Goal: Information Seeking & Learning: Learn about a topic

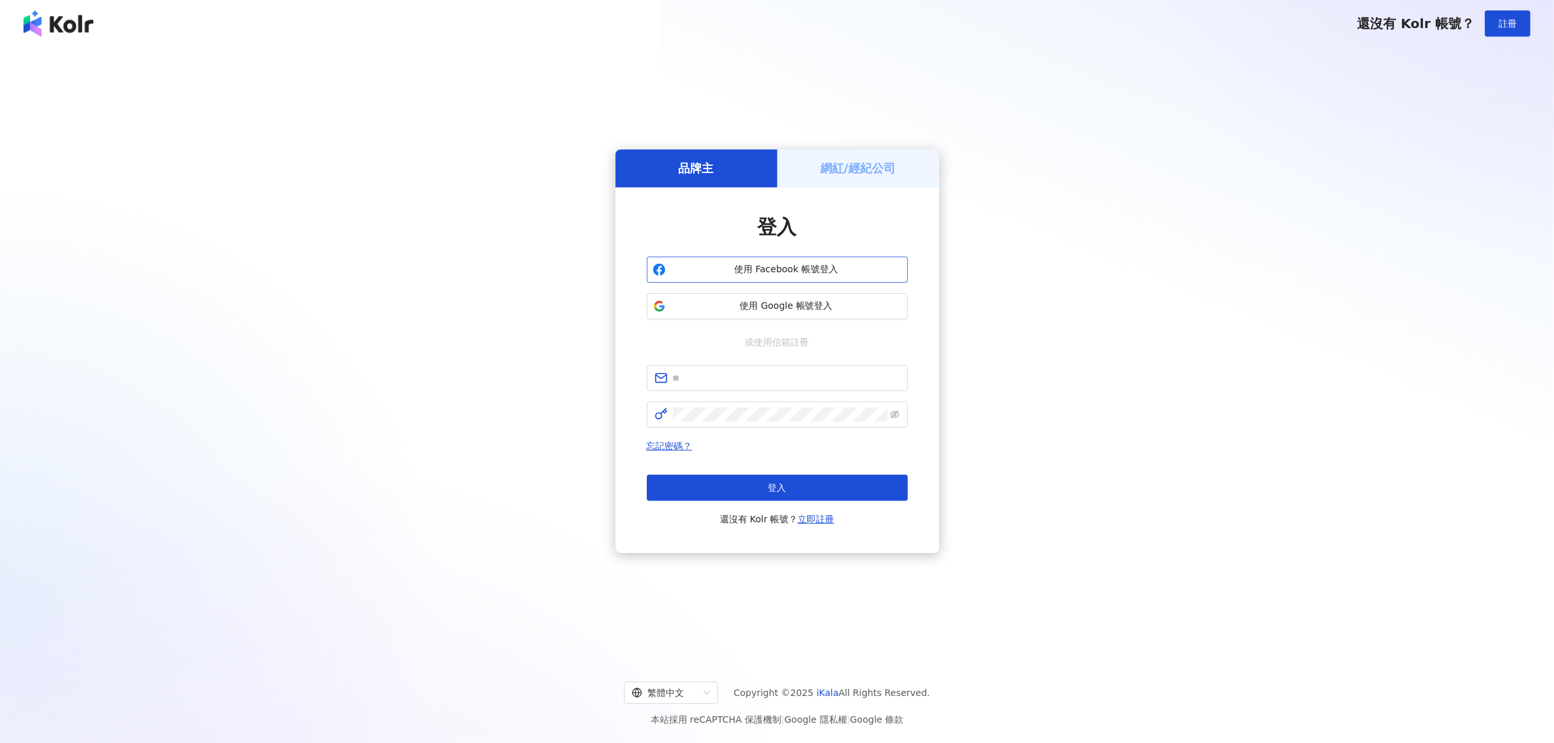
click at [805, 256] on button "使用 Facebook 帳號登入" at bounding box center [777, 269] width 261 height 26
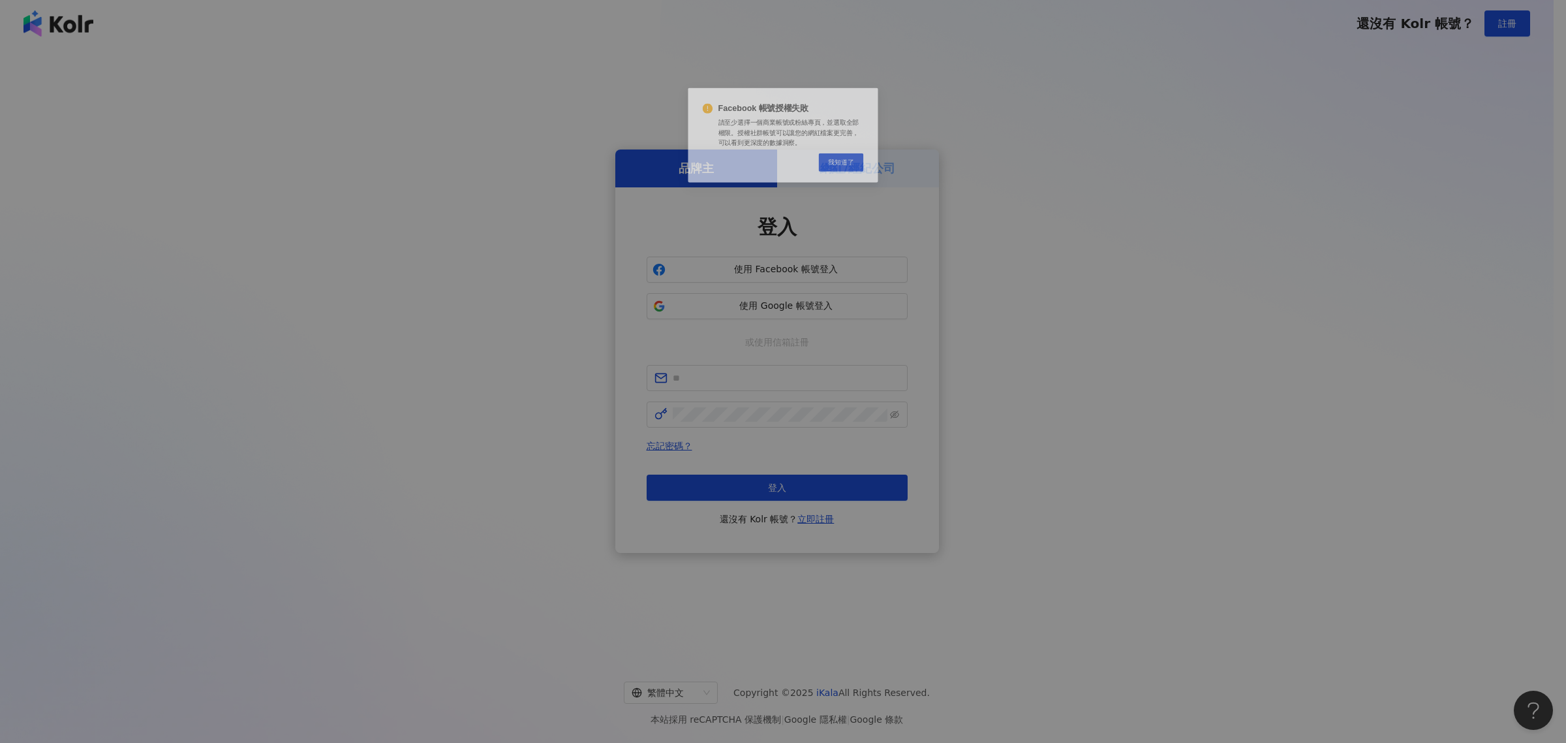
click at [837, 315] on div "Facebook 帳號授權失敗 請至少選擇一個商業帳號或粉絲專頁，並選取全部權限。授權社群帳號可以讓您的網紅檔案更完善，可以看到更深度的數據洞察。 Cance…" at bounding box center [783, 371] width 1566 height 743
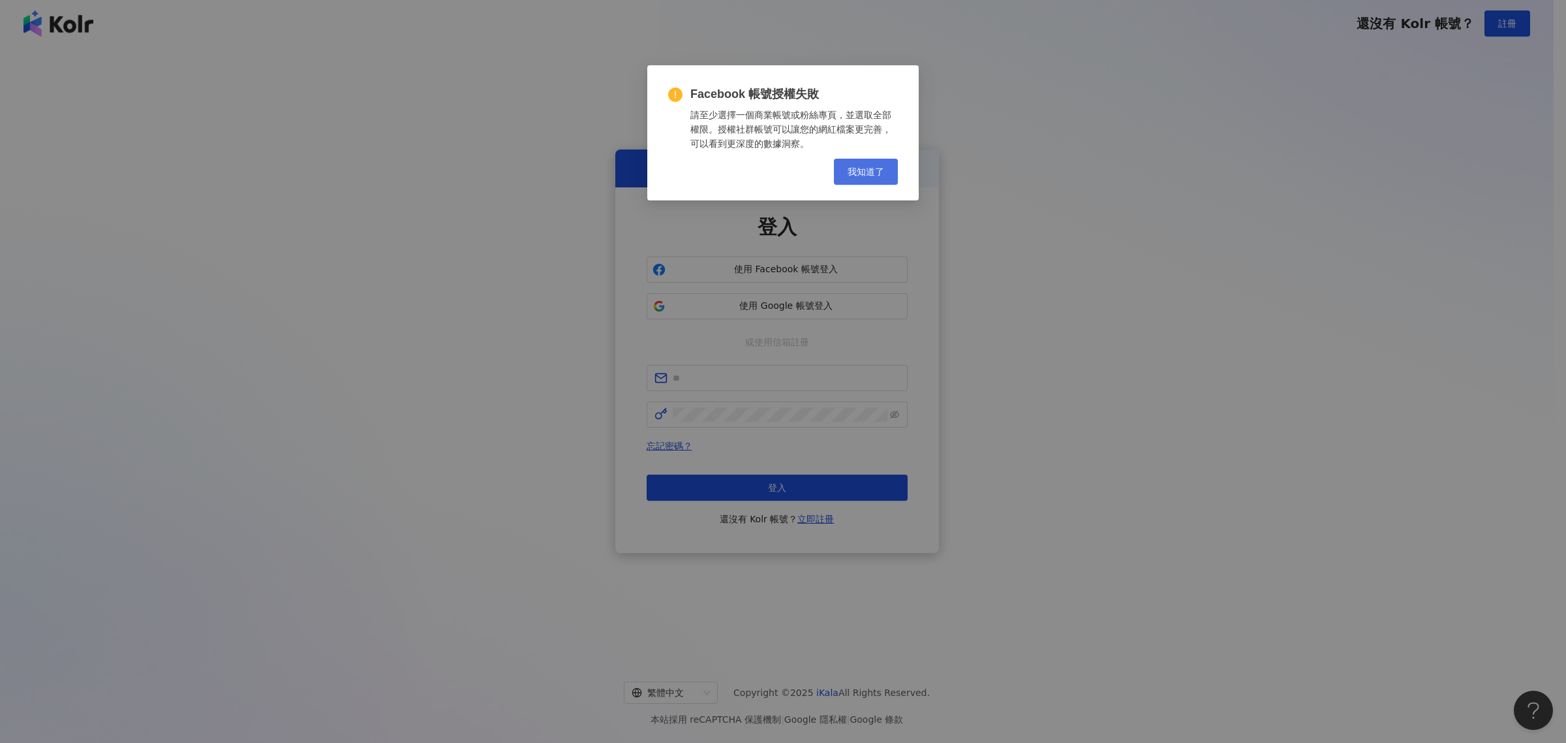
click at [859, 161] on button "我知道了" at bounding box center [866, 172] width 64 height 26
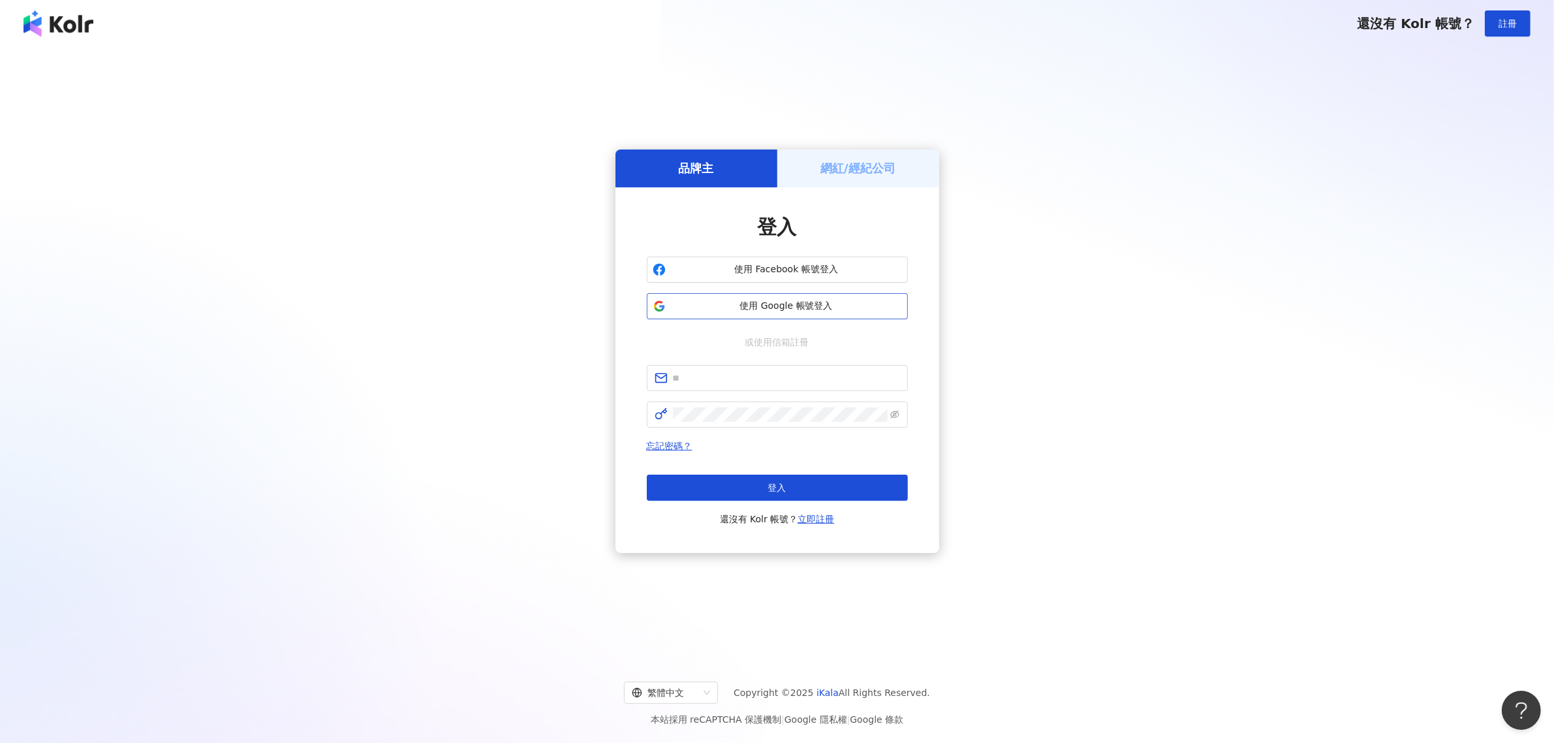
click at [812, 296] on button "使用 Google 帳號登入" at bounding box center [777, 306] width 261 height 26
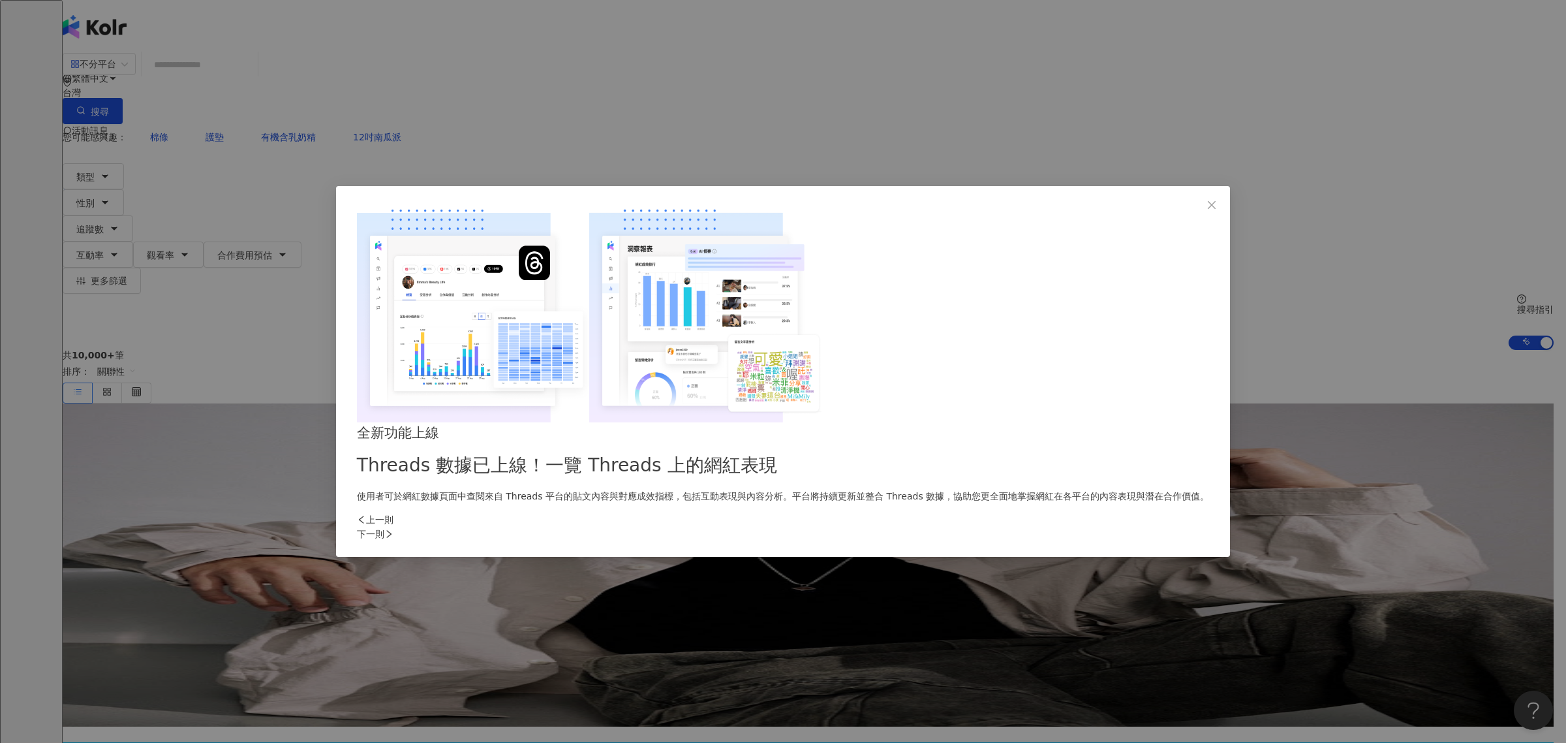
click at [1013, 527] on div "下一則" at bounding box center [783, 534] width 852 height 14
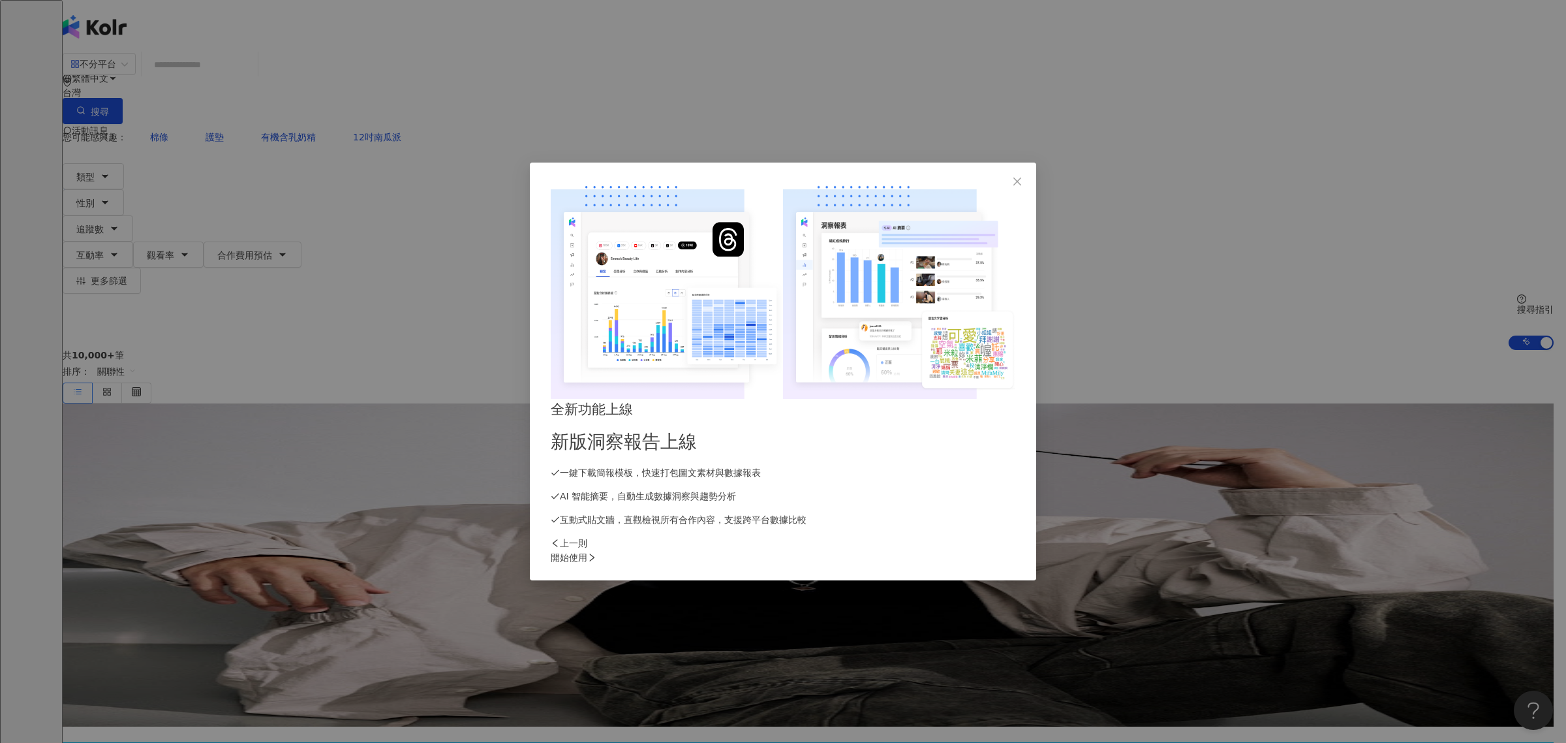
click at [1013, 550] on div "開始使用" at bounding box center [783, 557] width 465 height 14
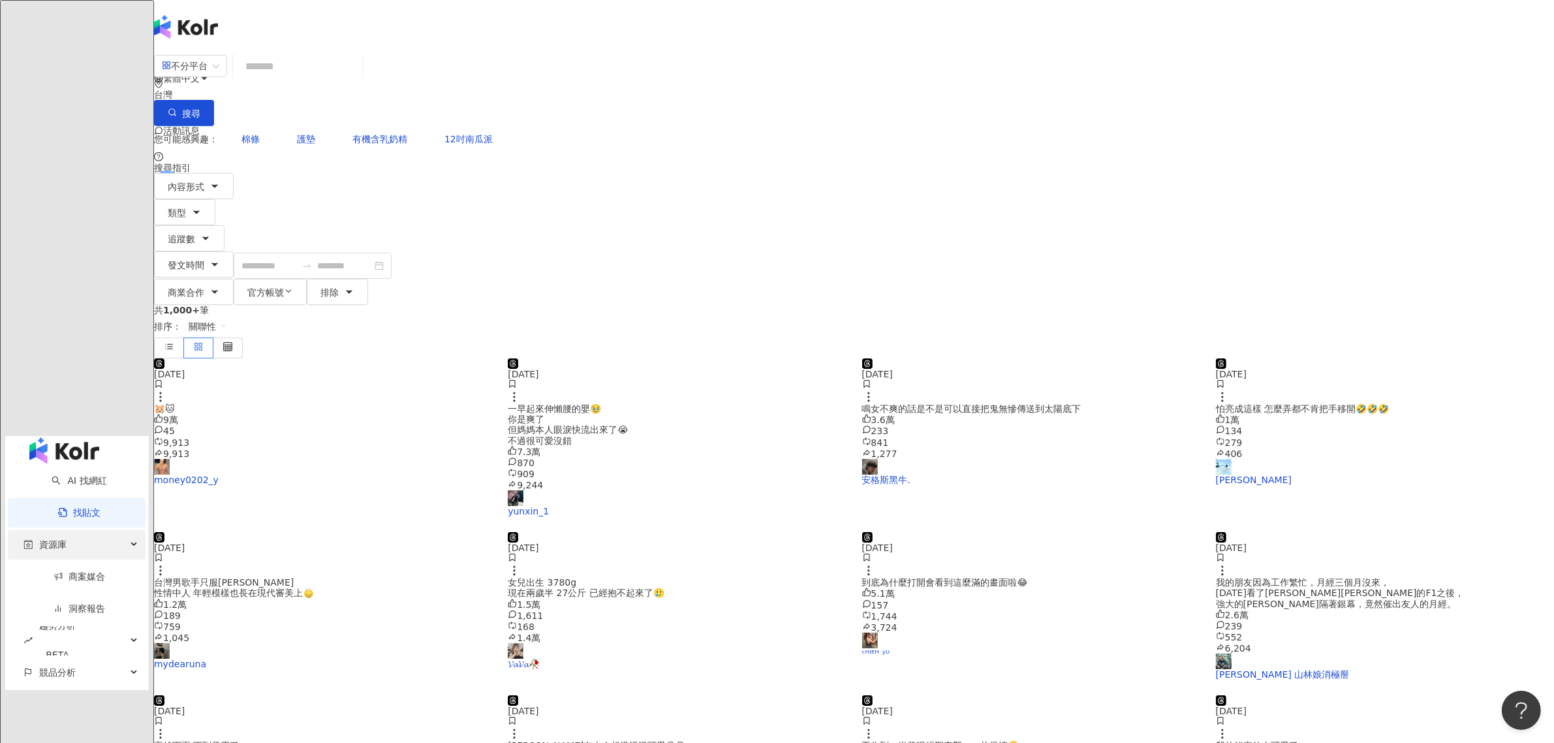
click at [65, 530] on div "資源庫" at bounding box center [77, 544] width 138 height 29
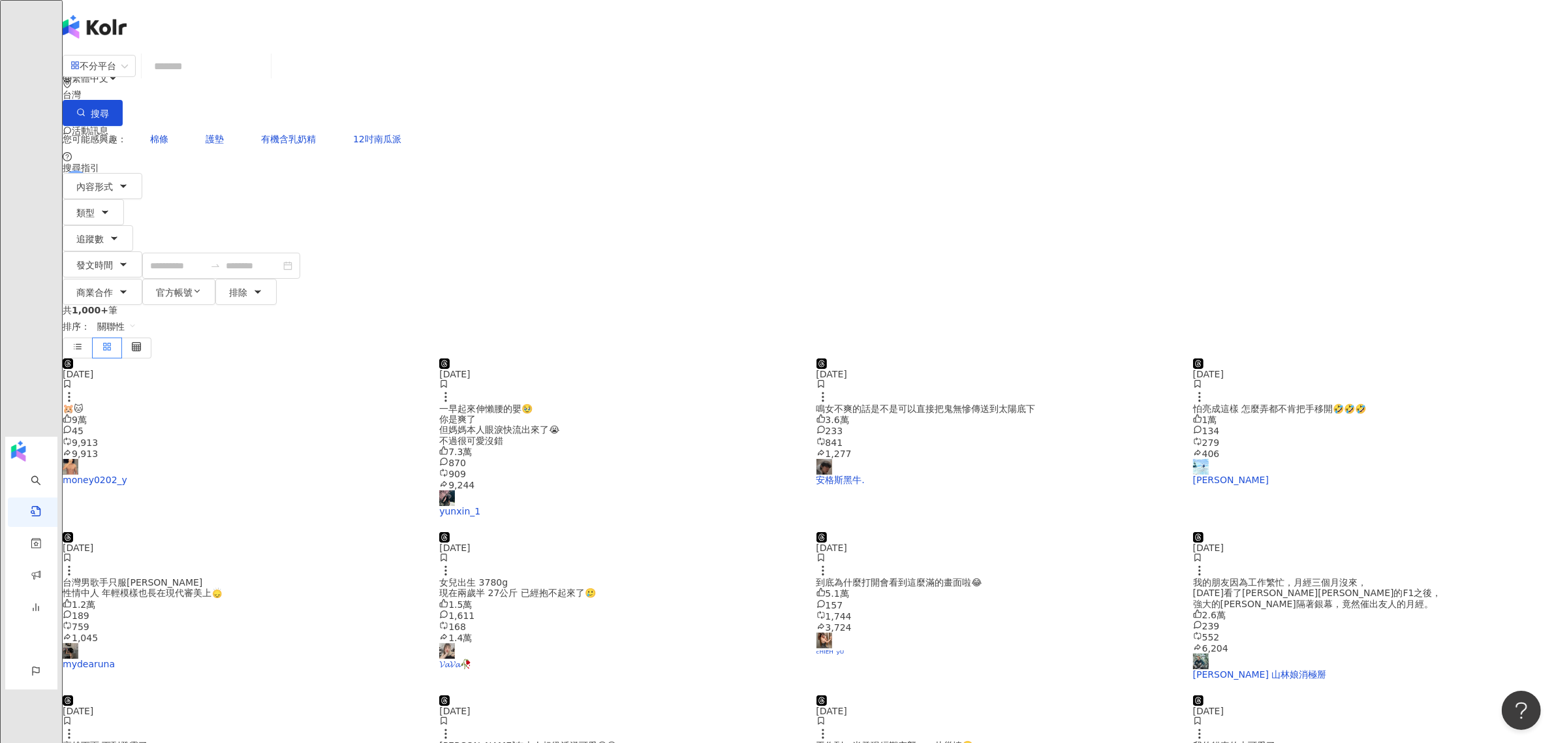
drag, startPoint x: 299, startPoint y: 213, endPoint x: 327, endPoint y: 326, distance: 116.3
click at [300, 213] on main "不分平台 台灣 搜尋 您可能感興趣： 棉條 護墊 有機含乳奶精 12吋南瓜派 搜尋指引 內容形式 類型 追蹤數 發文時間 商業合作 官方帳號 排除 共 1,0…" at bounding box center [808, 528] width 1491 height 953
drag, startPoint x: 687, startPoint y: 375, endPoint x: 641, endPoint y: 386, distance: 46.9
click at [641, 403] on div "一早起來伸懶腰的嬰🥹 你是爽了 但媽媽本人眼淚快流出來了😭 不過很可愛沒錯" at bounding box center [619, 424] width 361 height 42
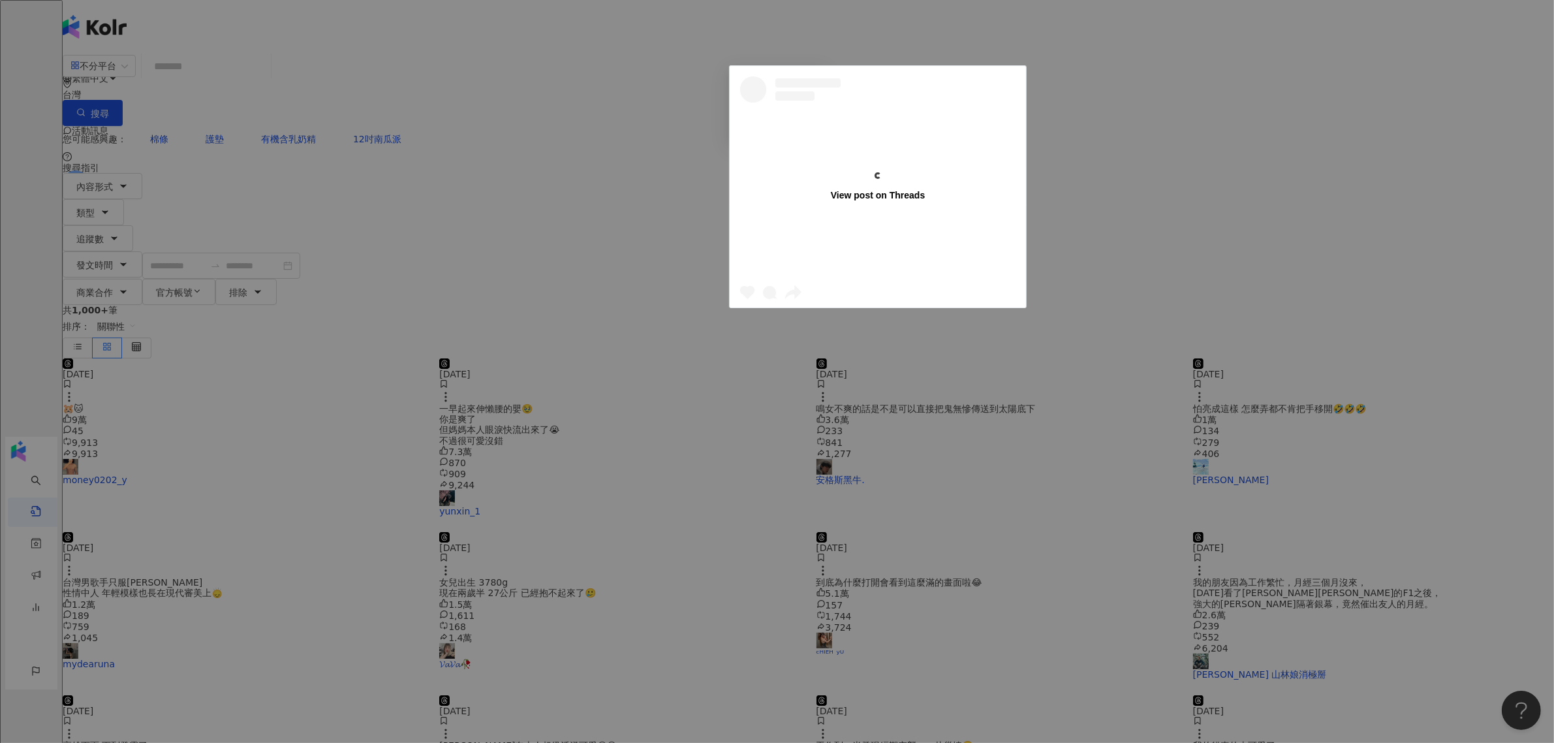
click at [654, 384] on div "View post on Threads 查看原始貼文" at bounding box center [777, 371] width 1554 height 743
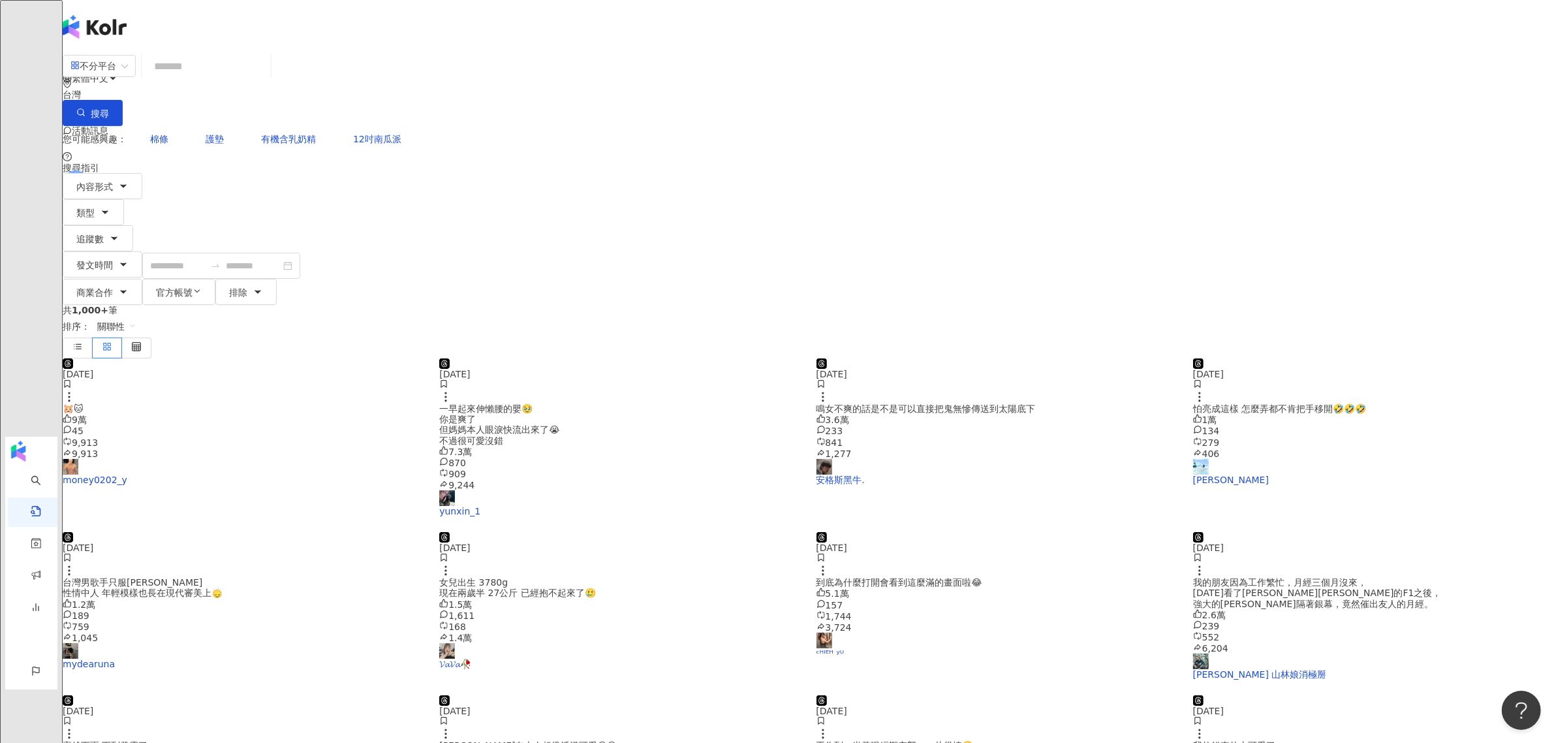
click at [664, 403] on div "一早起來伸懶腰的嬰🥹 你是爽了 但媽媽本人眼淚快流出來了😭 不過很可愛沒錯" at bounding box center [619, 424] width 361 height 42
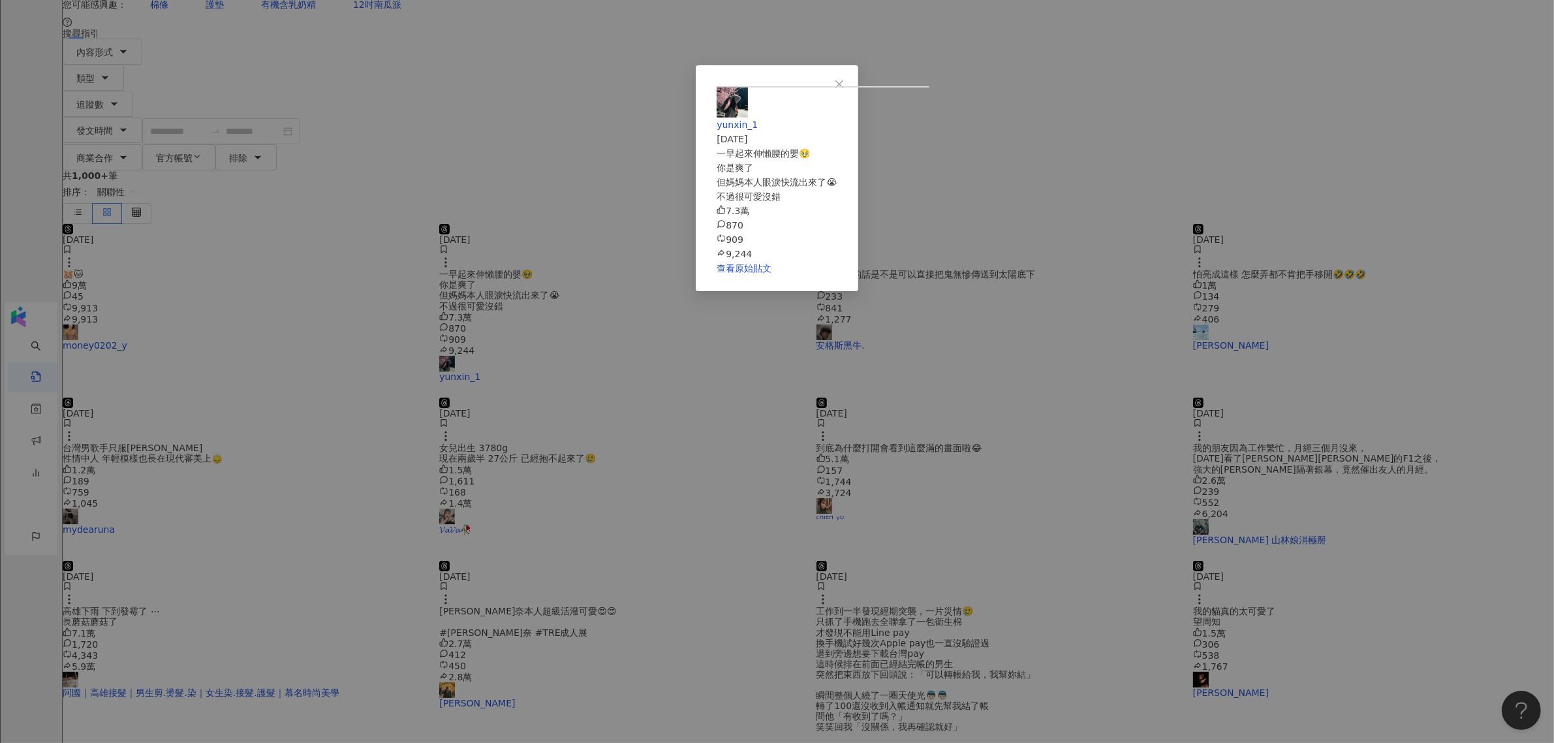
scroll to position [245, 0]
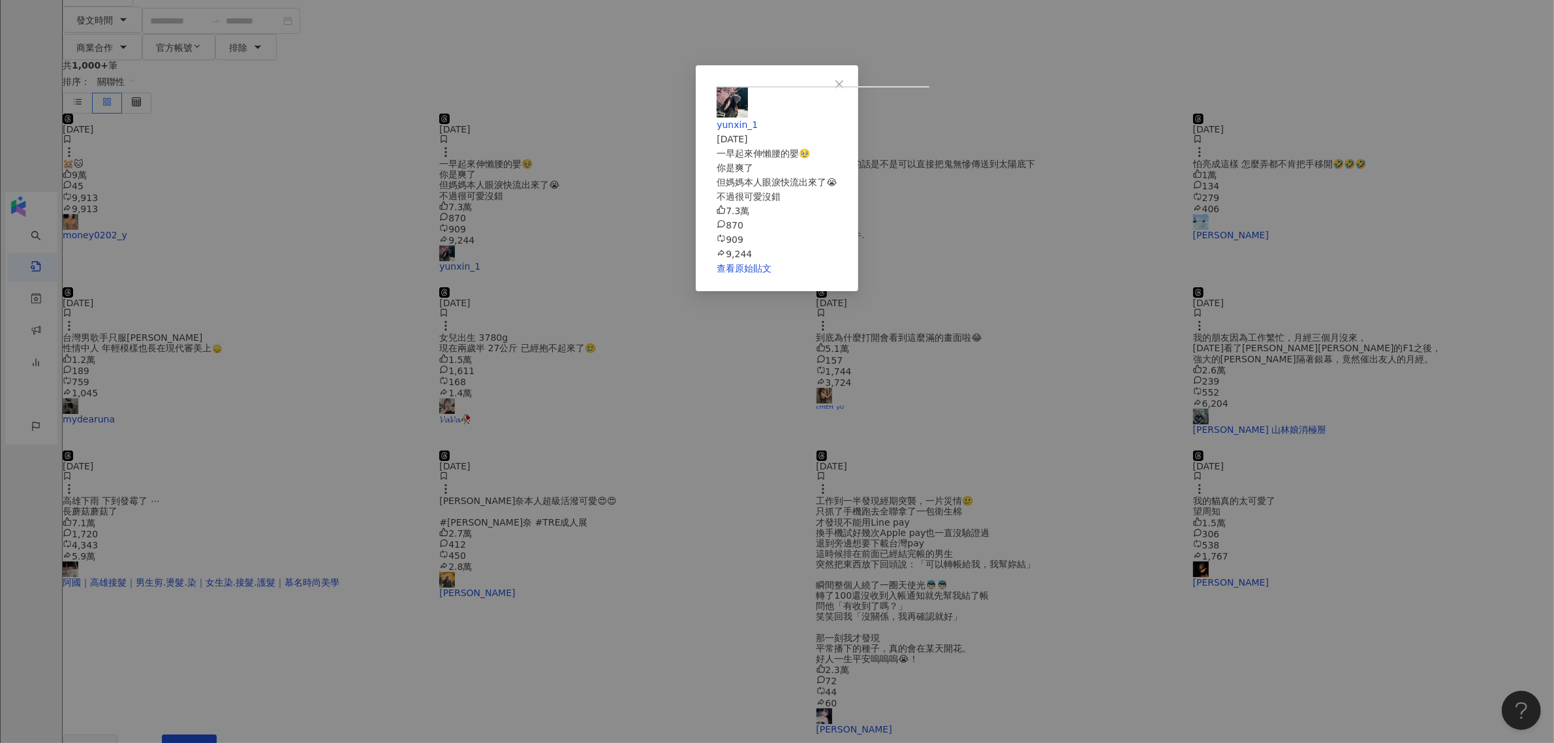
click at [1269, 252] on div "yunxin_1 2025/8/7 一早起來伸懶腰的嬰🥹 你是爽了 但媽媽本人眼淚快流出來了😭 不過很可愛沒錯 7.3萬 870 909 9,244 查看原始…" at bounding box center [777, 371] width 1554 height 743
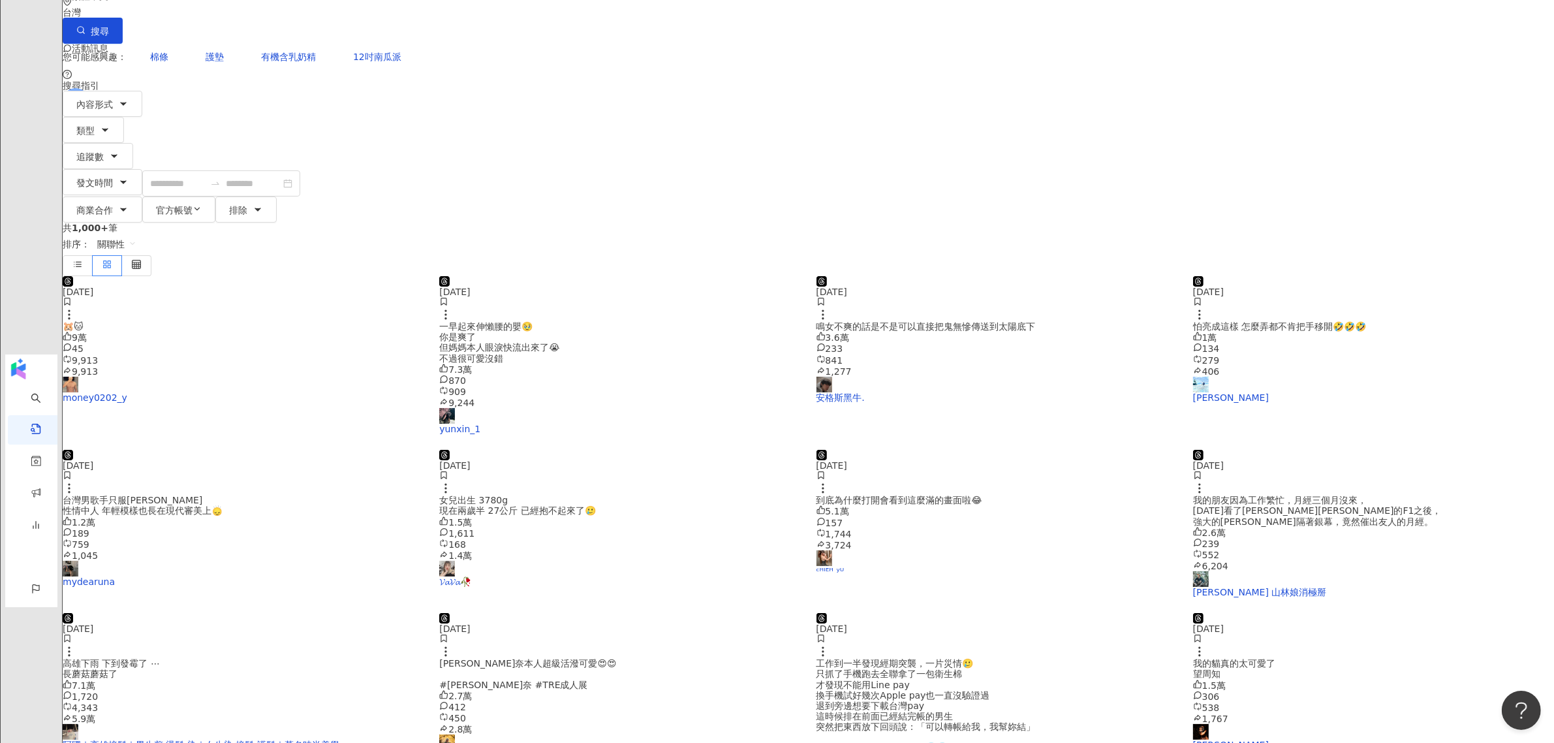
scroll to position [82, 0]
click at [732, 322] on div "一早起來伸懶腰的嬰🥹 你是爽了 但媽媽本人眼淚快流出來了😭 不過很可愛沒錯" at bounding box center [619, 343] width 361 height 42
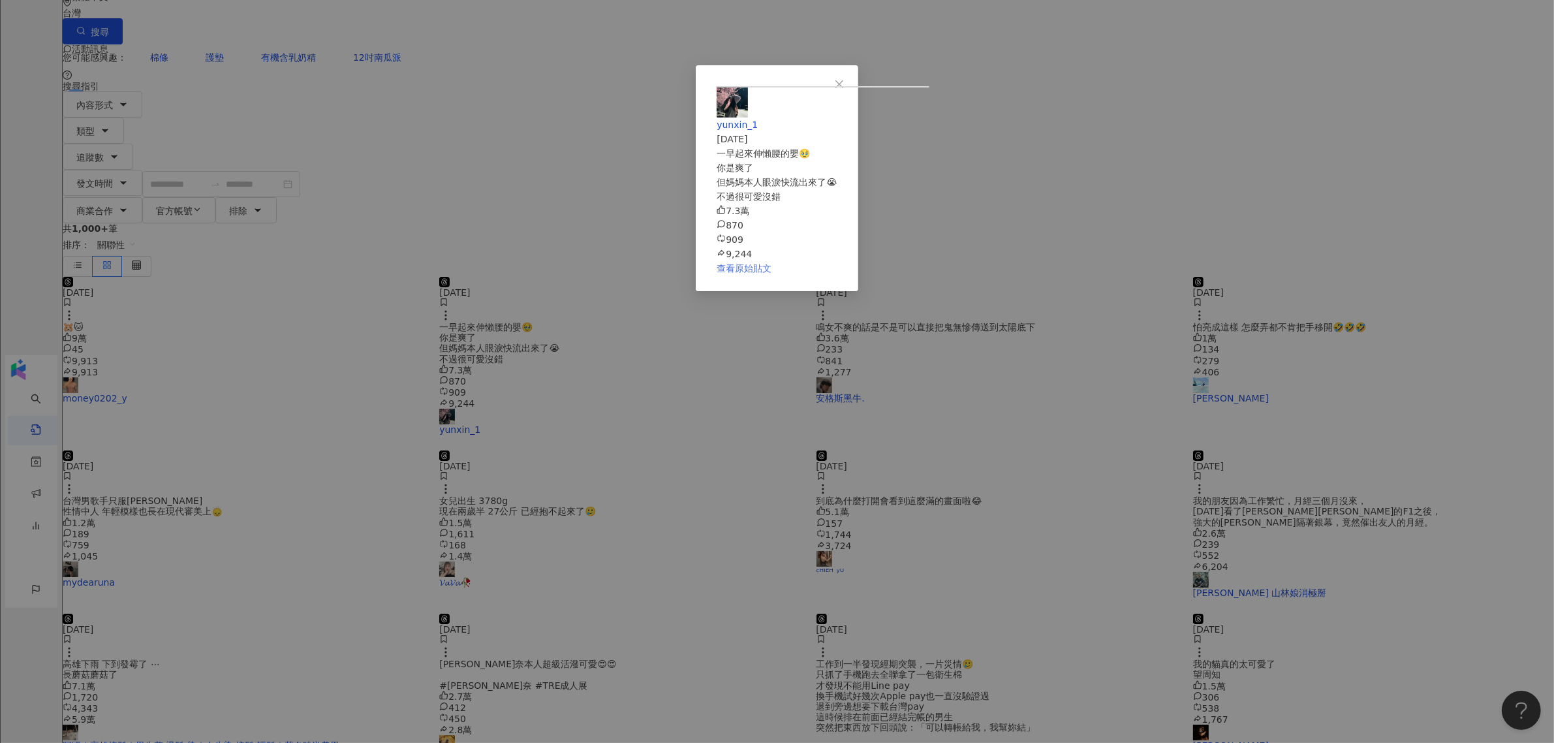
click at [771, 273] on link "查看原始貼文" at bounding box center [743, 268] width 55 height 10
click at [1325, 322] on div "yunxin_1 2025/8/7 一早起來伸懶腰的嬰🥹 你是爽了 但媽媽本人眼淚快流出來了😭 不過很可愛沒錯 7.3萬 870 909 9,244 查看原始…" at bounding box center [777, 371] width 1554 height 743
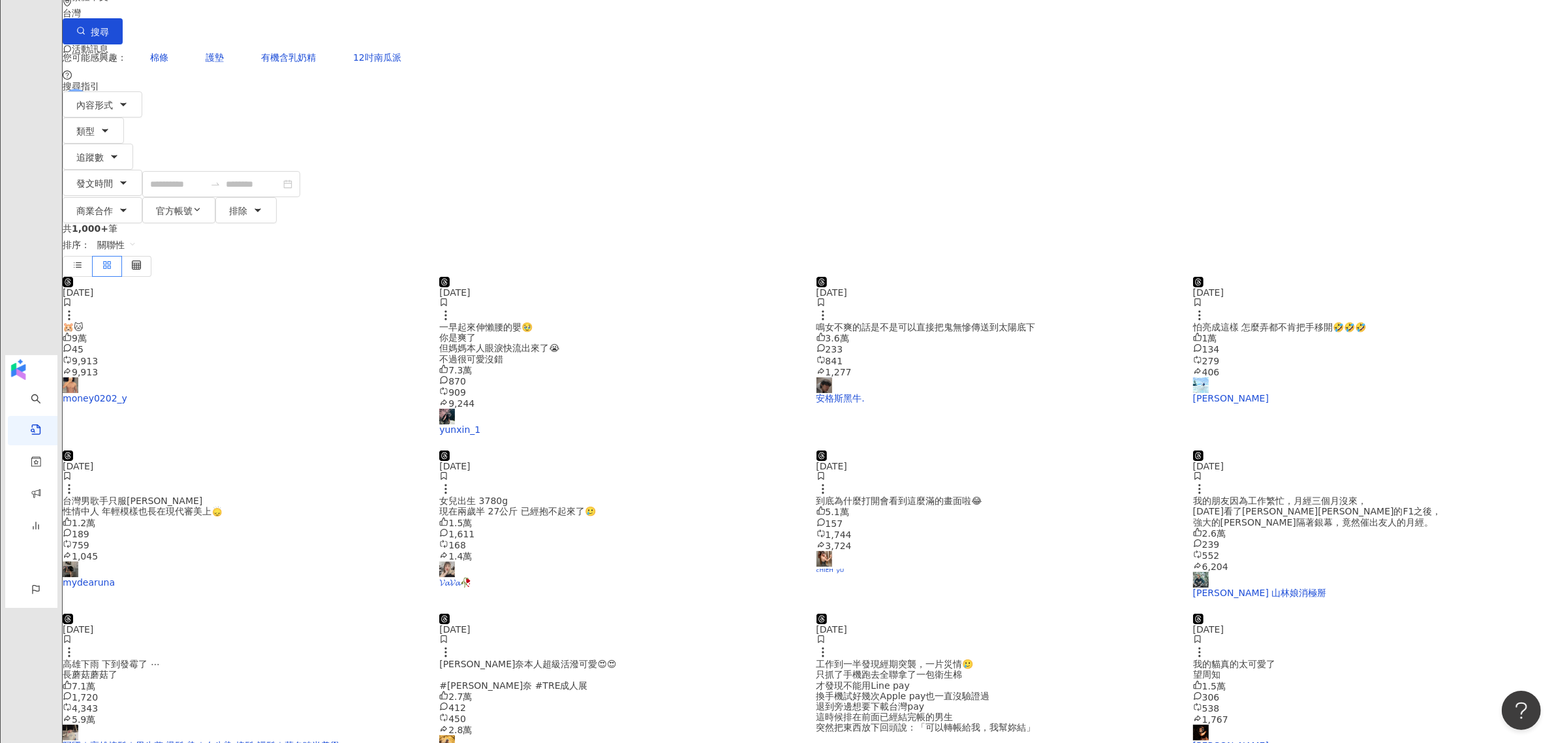
click at [703, 277] on img at bounding box center [619, 277] width 361 height 0
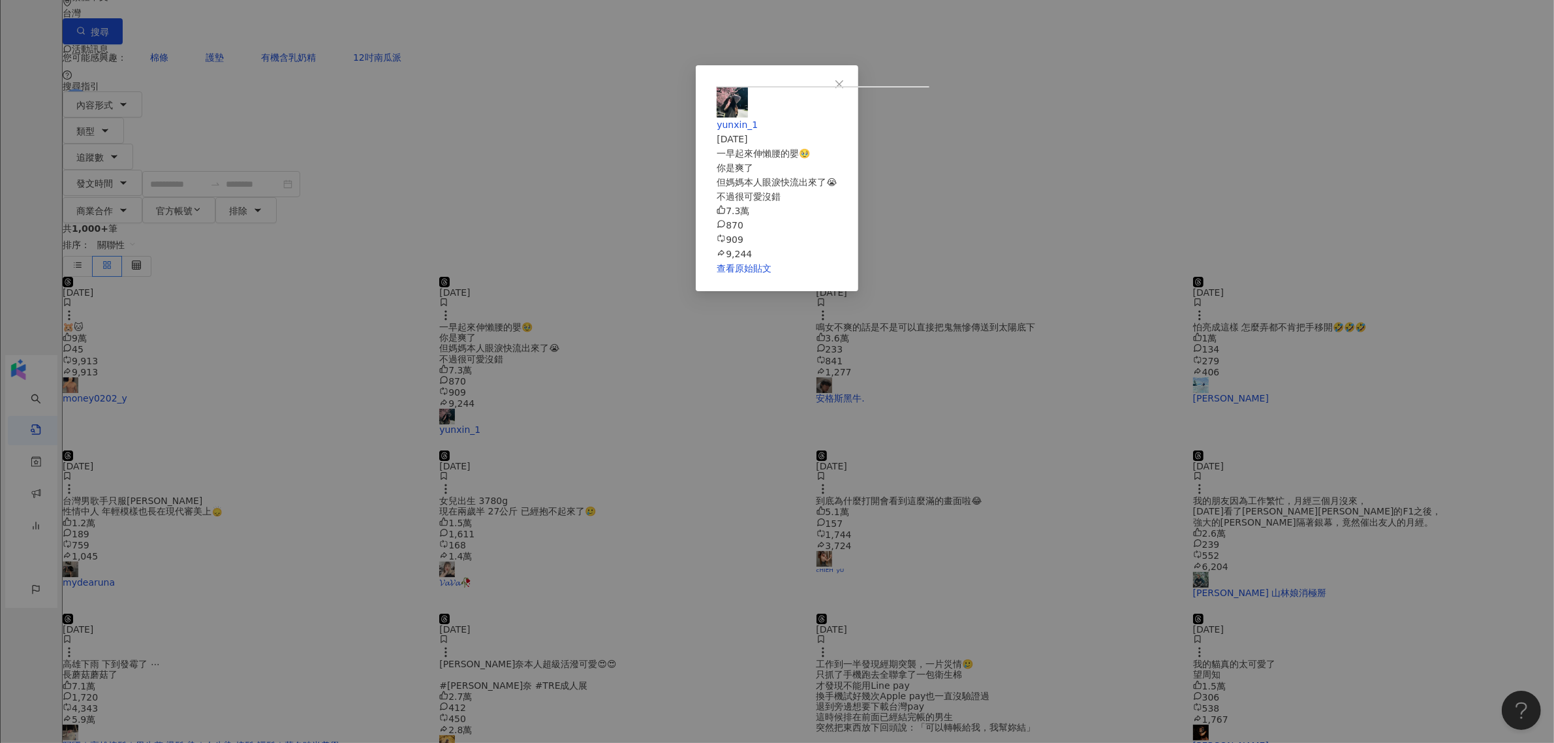
drag, startPoint x: 935, startPoint y: 288, endPoint x: 1269, endPoint y: 265, distance: 334.9
click at [1269, 265] on div "yunxin_1 2025/8/7 一早起來伸懶腰的嬰🥹 你是爽了 但媽媽本人眼淚快流出來了😭 不過很可愛沒錯 7.3萬 870 909 9,244 查看原始…" at bounding box center [777, 371] width 1554 height 743
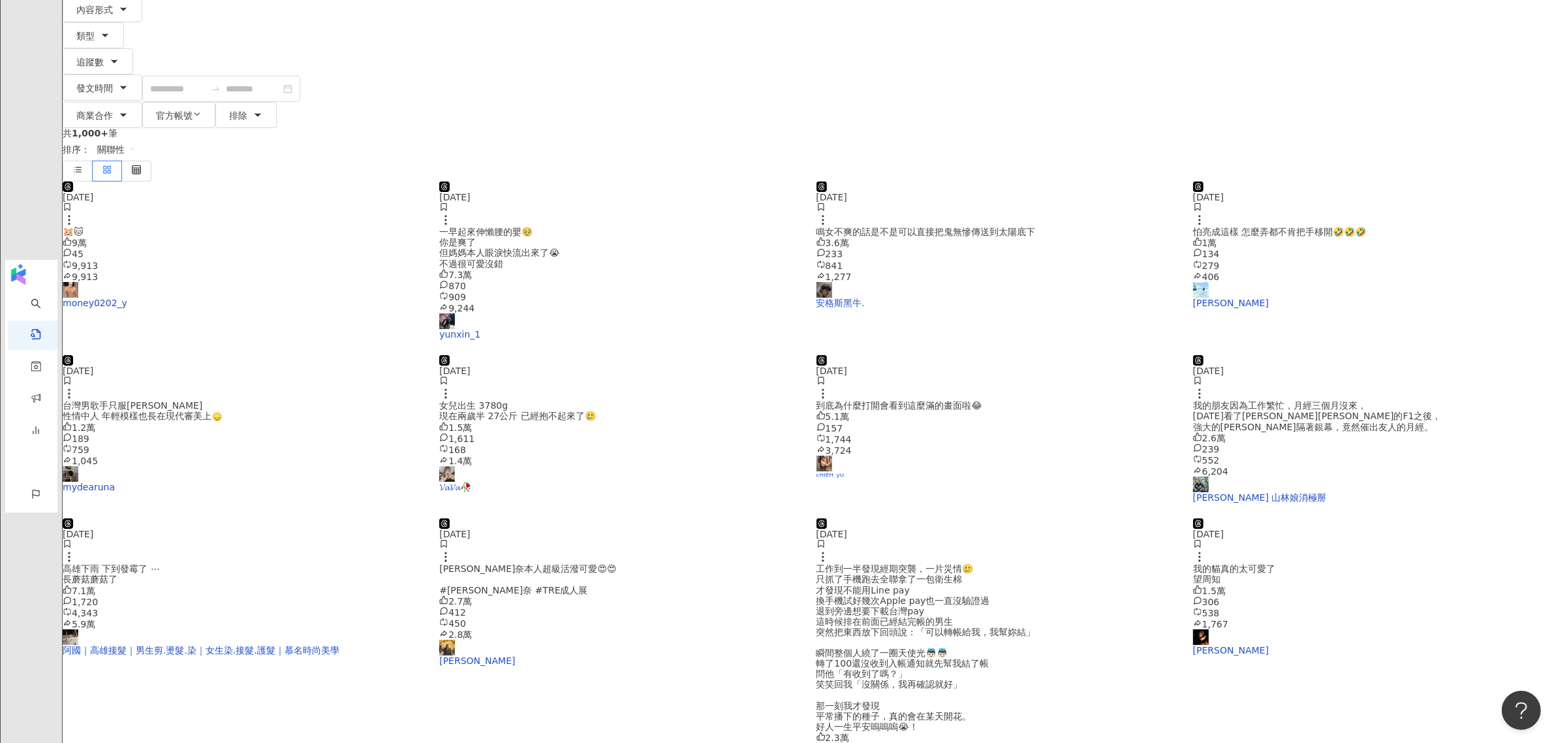
scroll to position [326, 0]
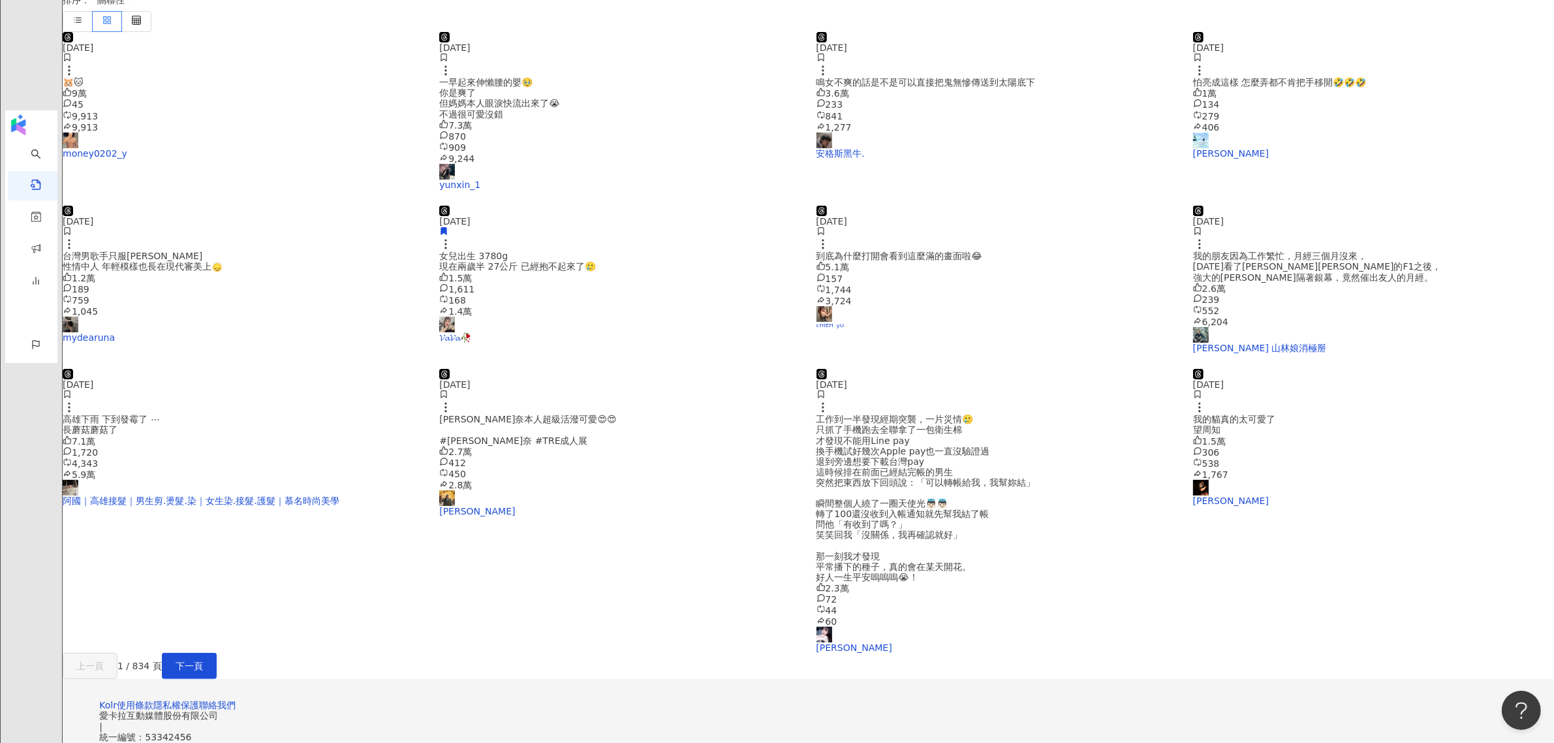
click at [726, 206] on img at bounding box center [619, 206] width 361 height 0
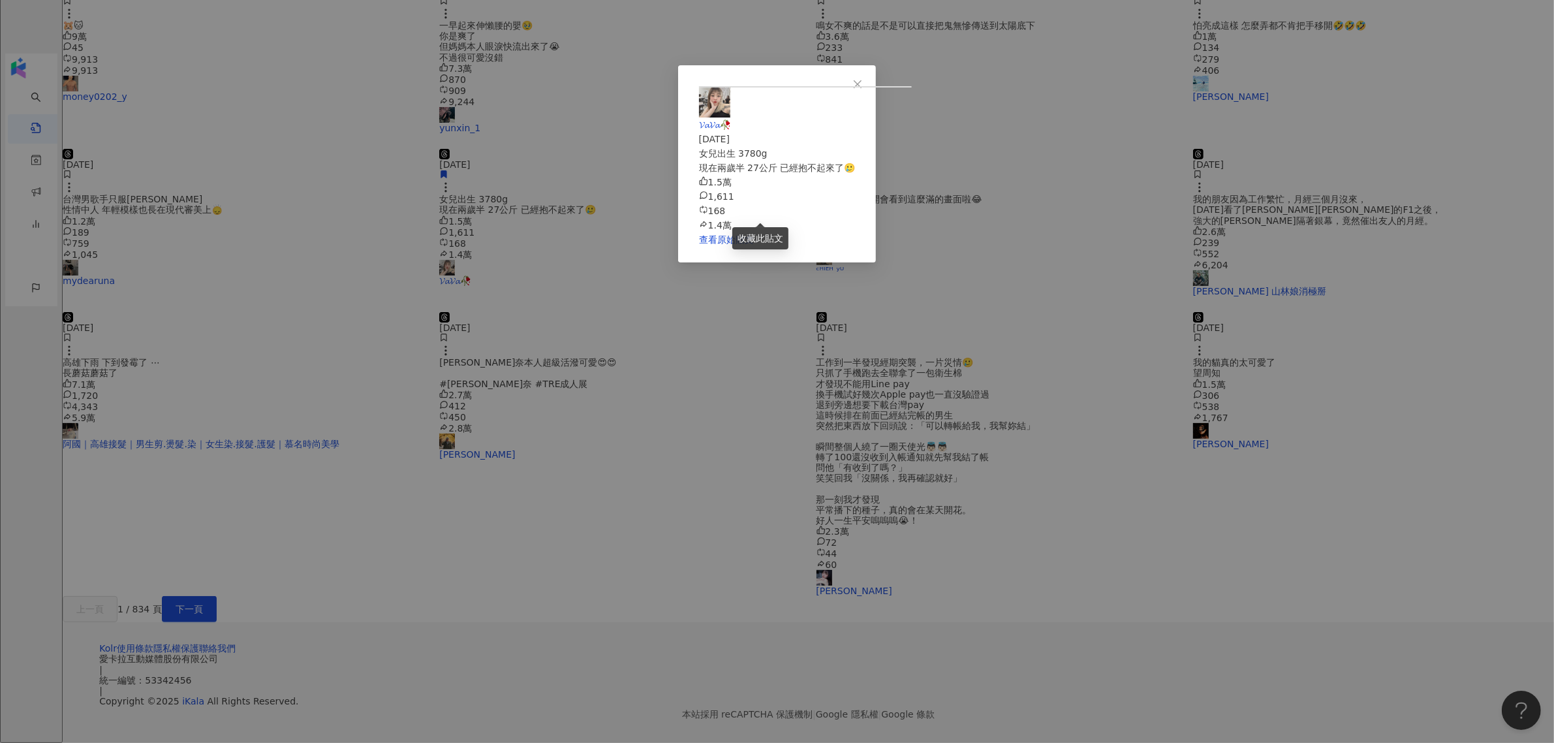
scroll to position [442, 0]
click at [1370, 308] on div "𝓥𝓪𝓥𝓪🥀 2025/8/6 女兒出生 3780g 現在兩歲半 27公斤 已經抱不起來了🥲 1.5萬 1,611 168 1.4萬 查看原始貼文" at bounding box center [777, 371] width 1554 height 743
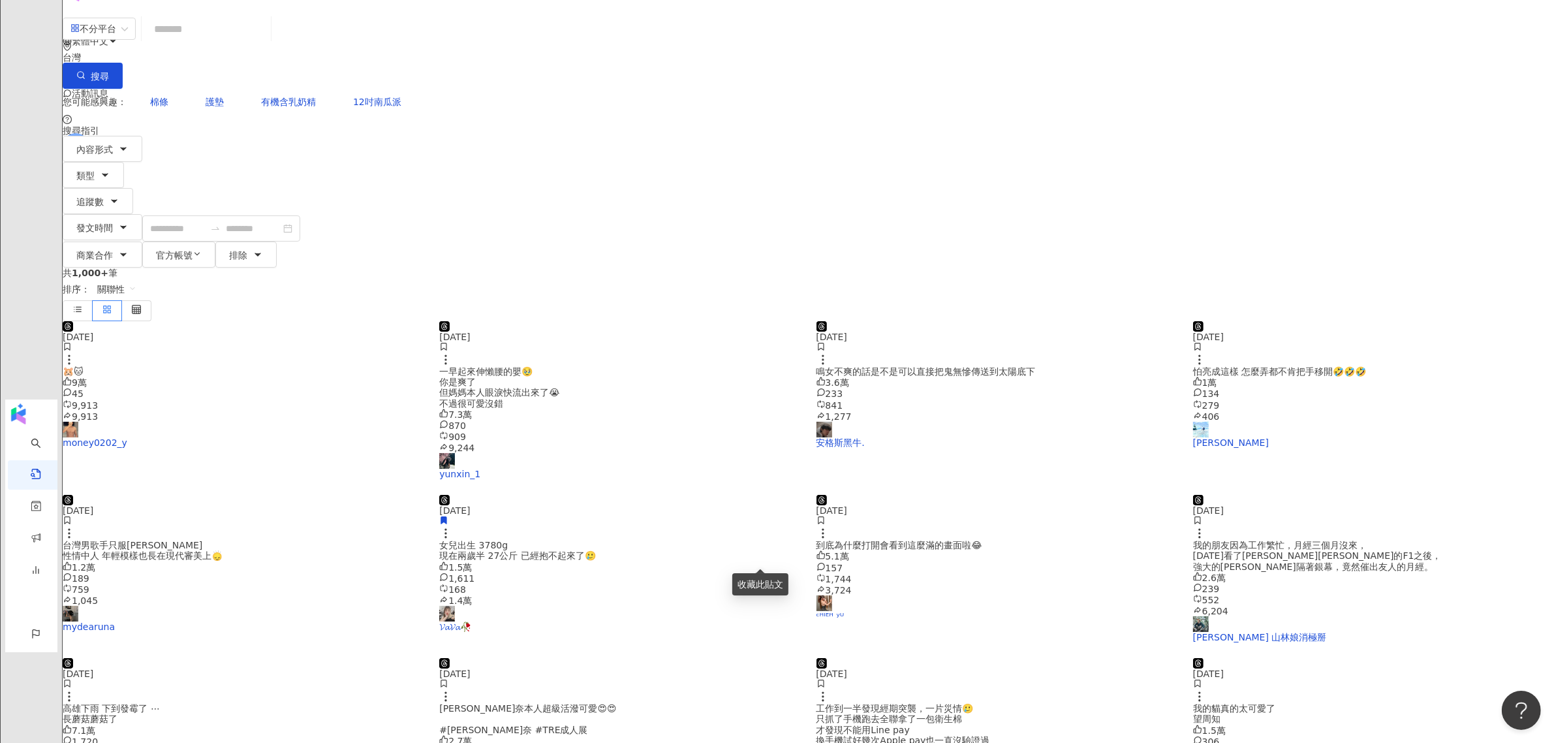
scroll to position [34, 0]
click at [423, 324] on img at bounding box center [243, 324] width 361 height 0
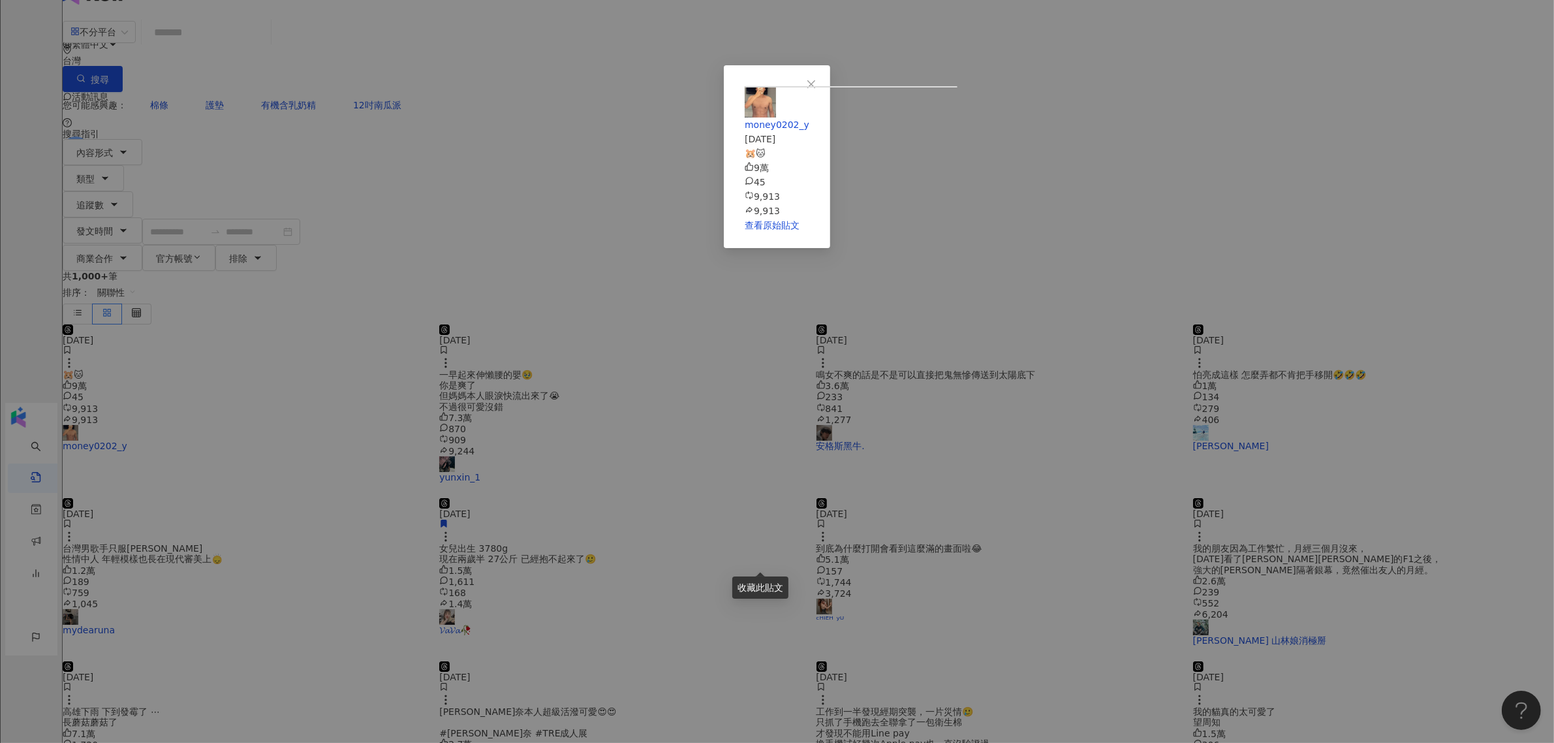
click at [1208, 287] on div "money0202_y 2025/8/3 🐹🐱 9萬 45 9,913 9,913 查看原始貼文" at bounding box center [777, 371] width 1554 height 743
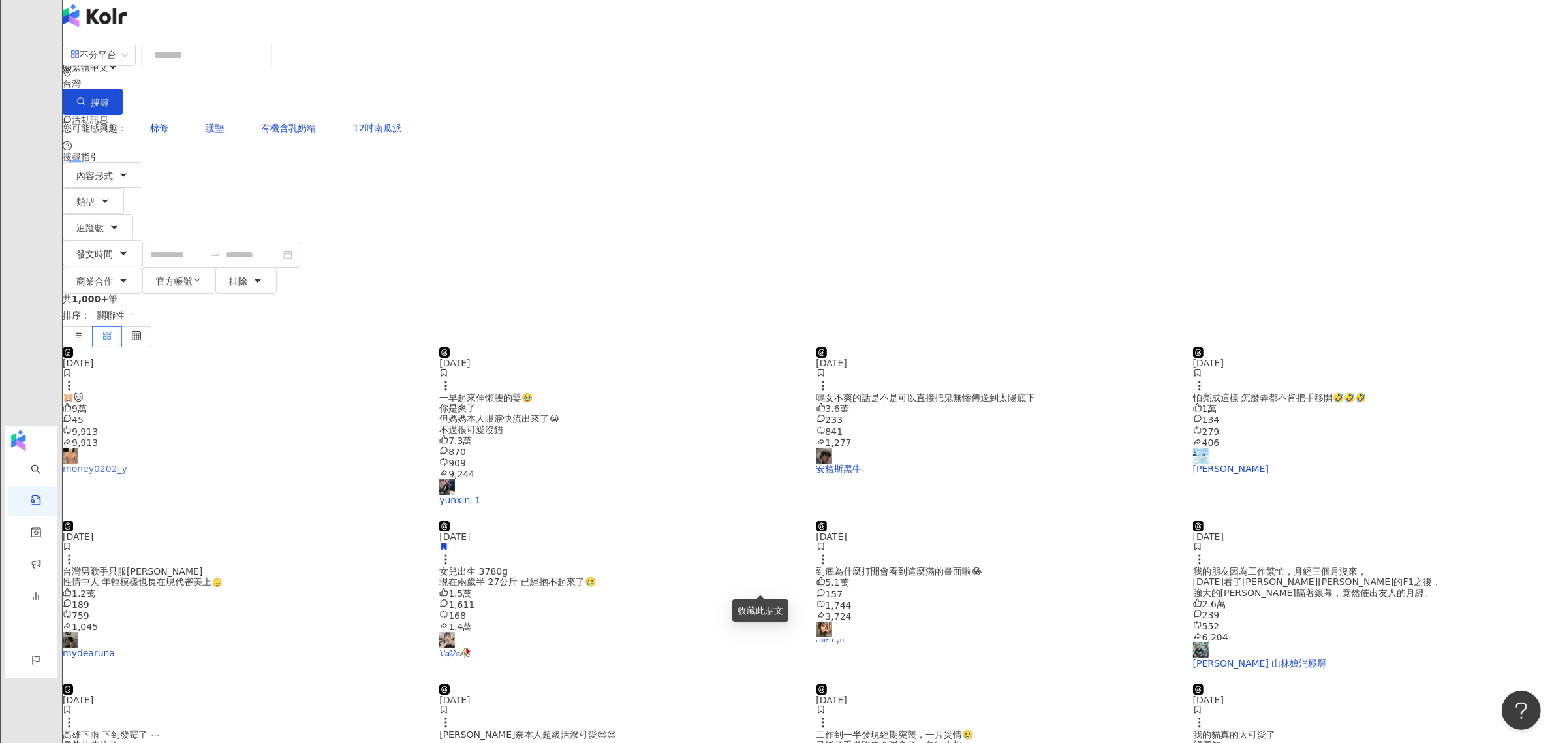
scroll to position [0, 0]
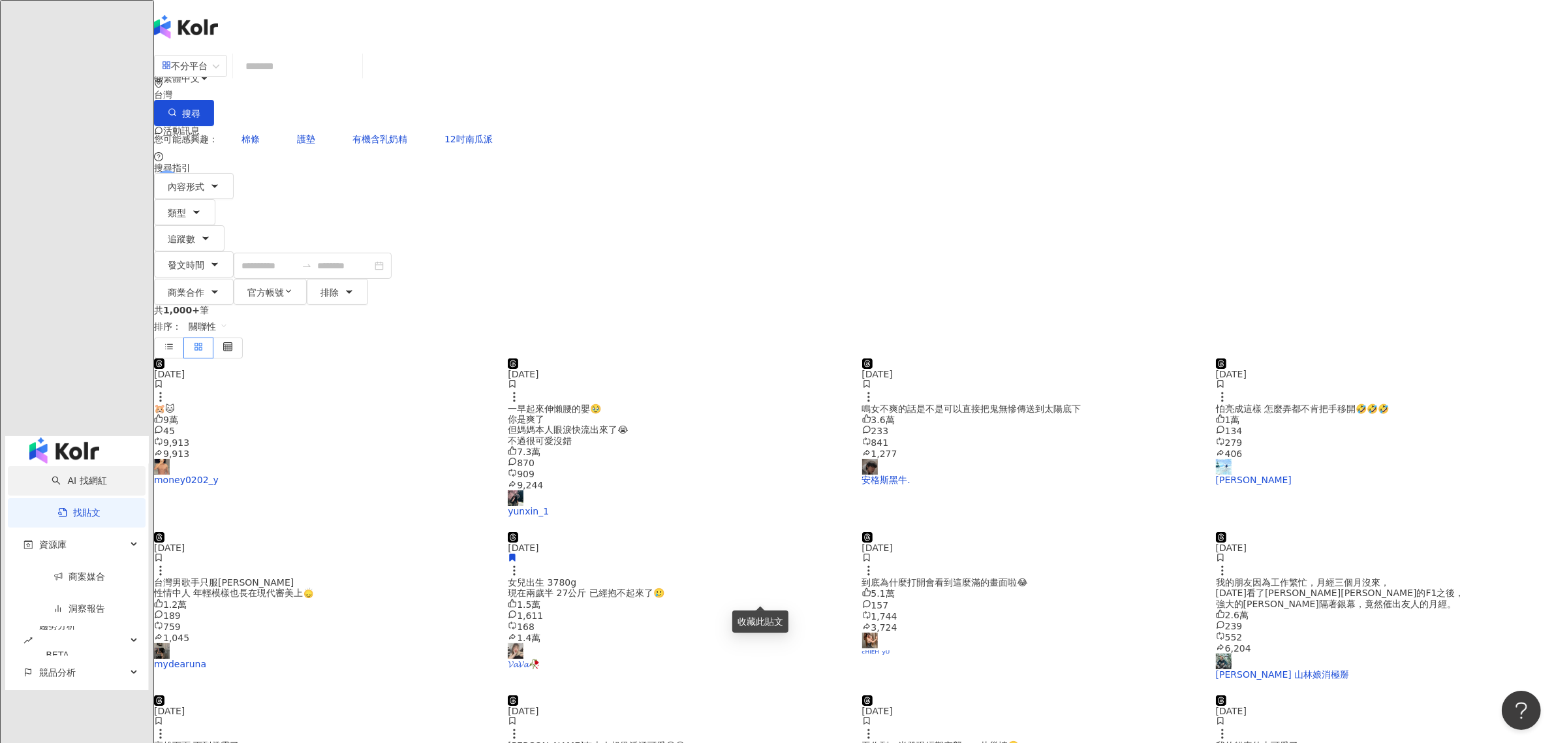
click at [84, 475] on link "AI 找網紅" at bounding box center [79, 480] width 55 height 10
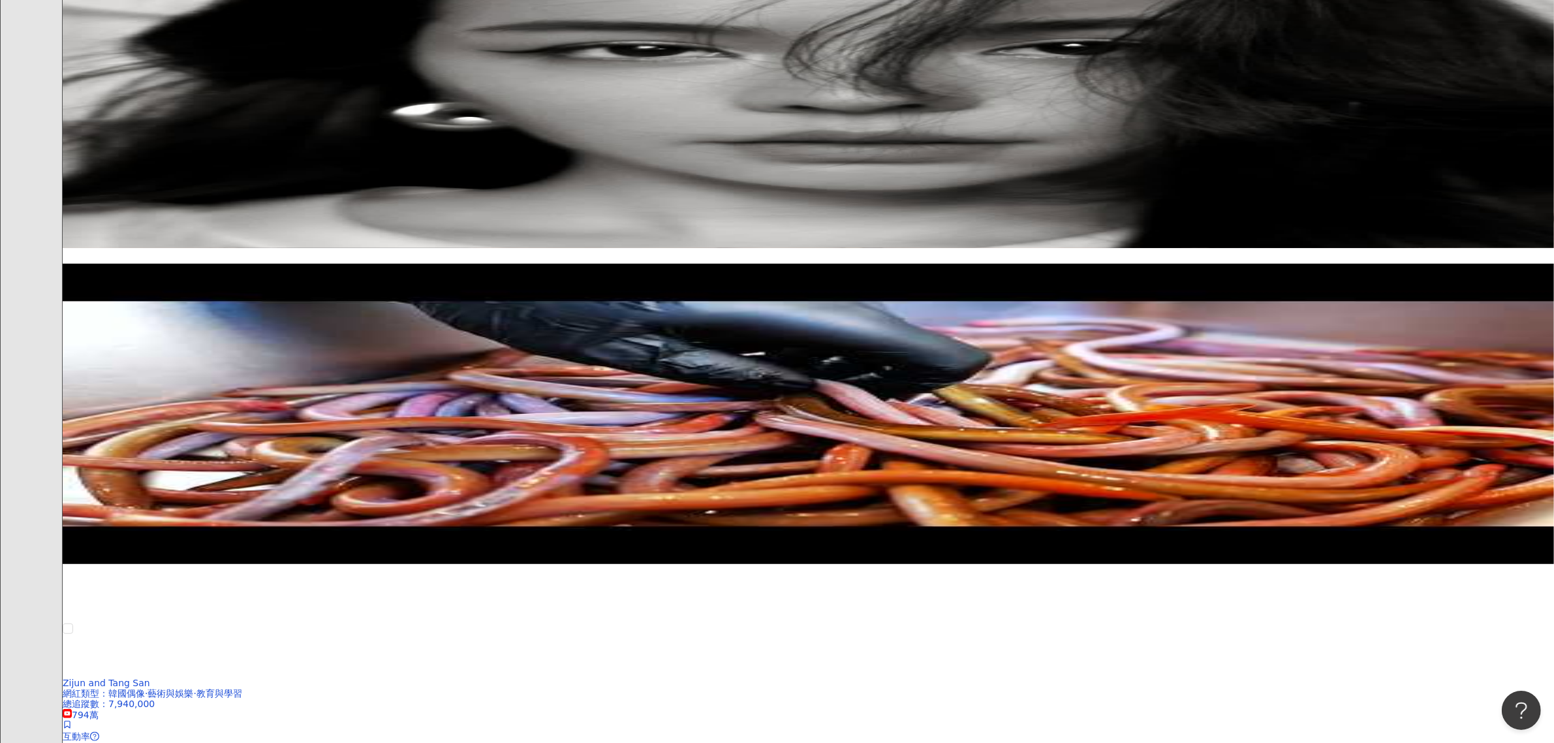
scroll to position [979, 0]
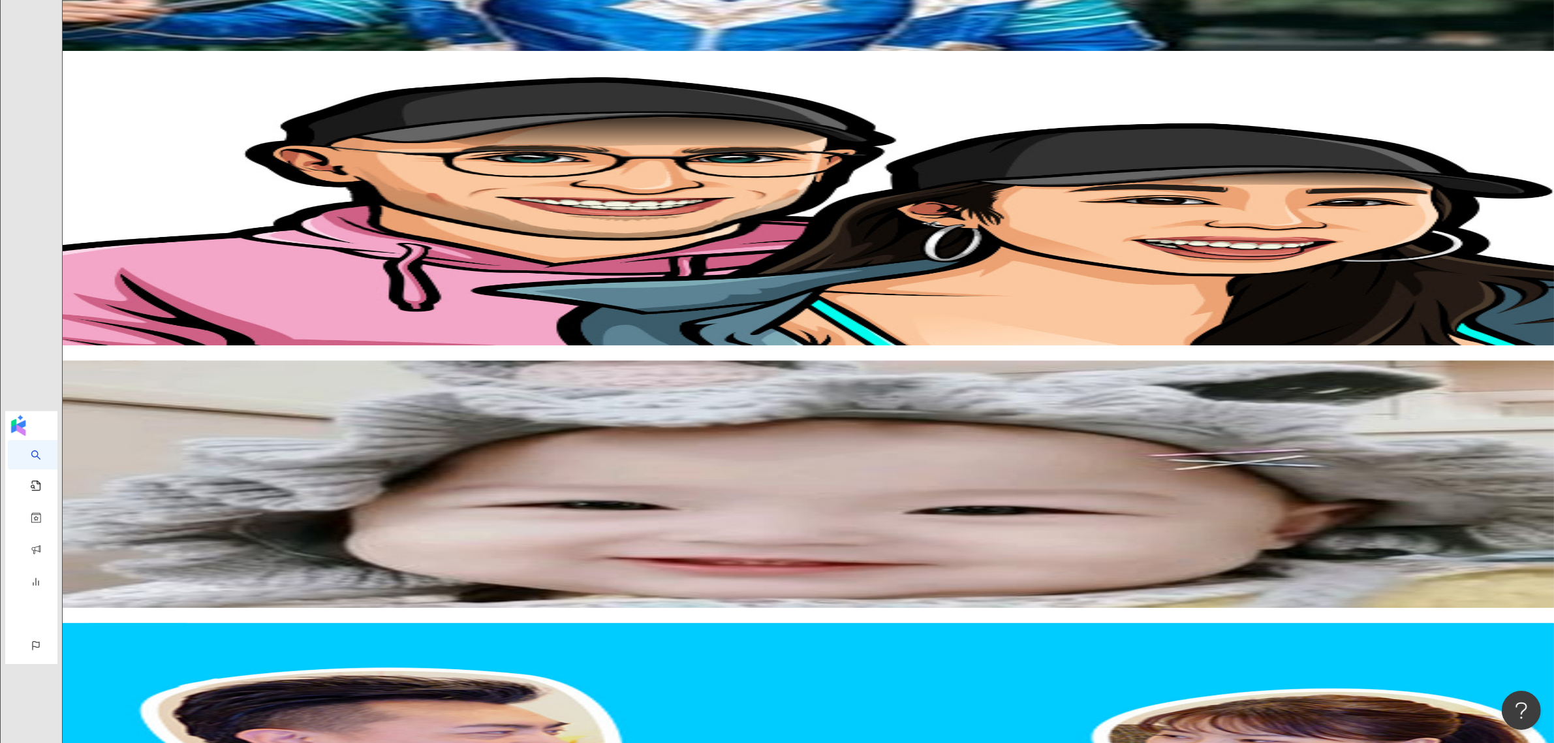
scroll to position [2039, 0]
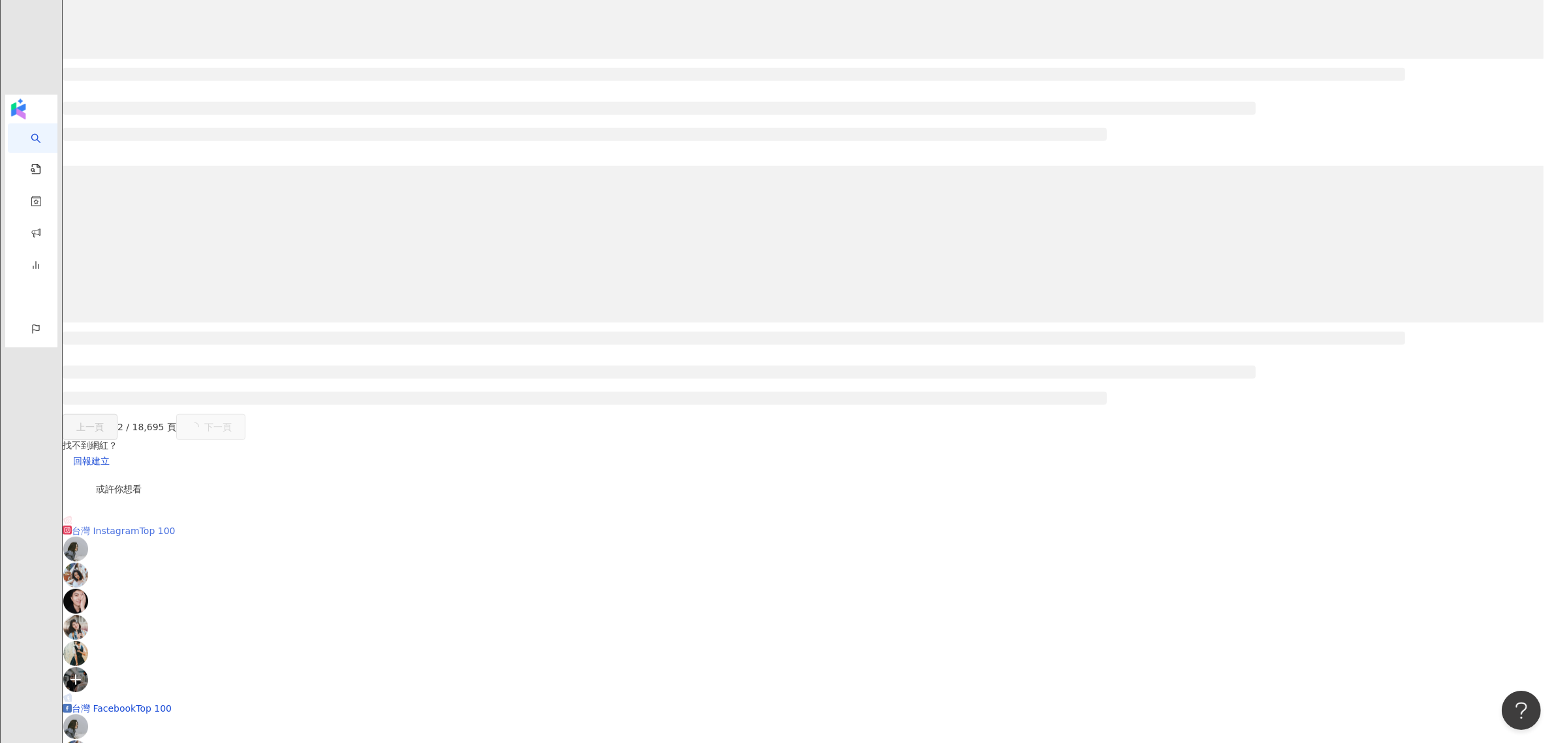
scroll to position [732, 0]
click at [175, 551] on link "台灣 Instagram Top 100" at bounding box center [119, 596] width 112 height 177
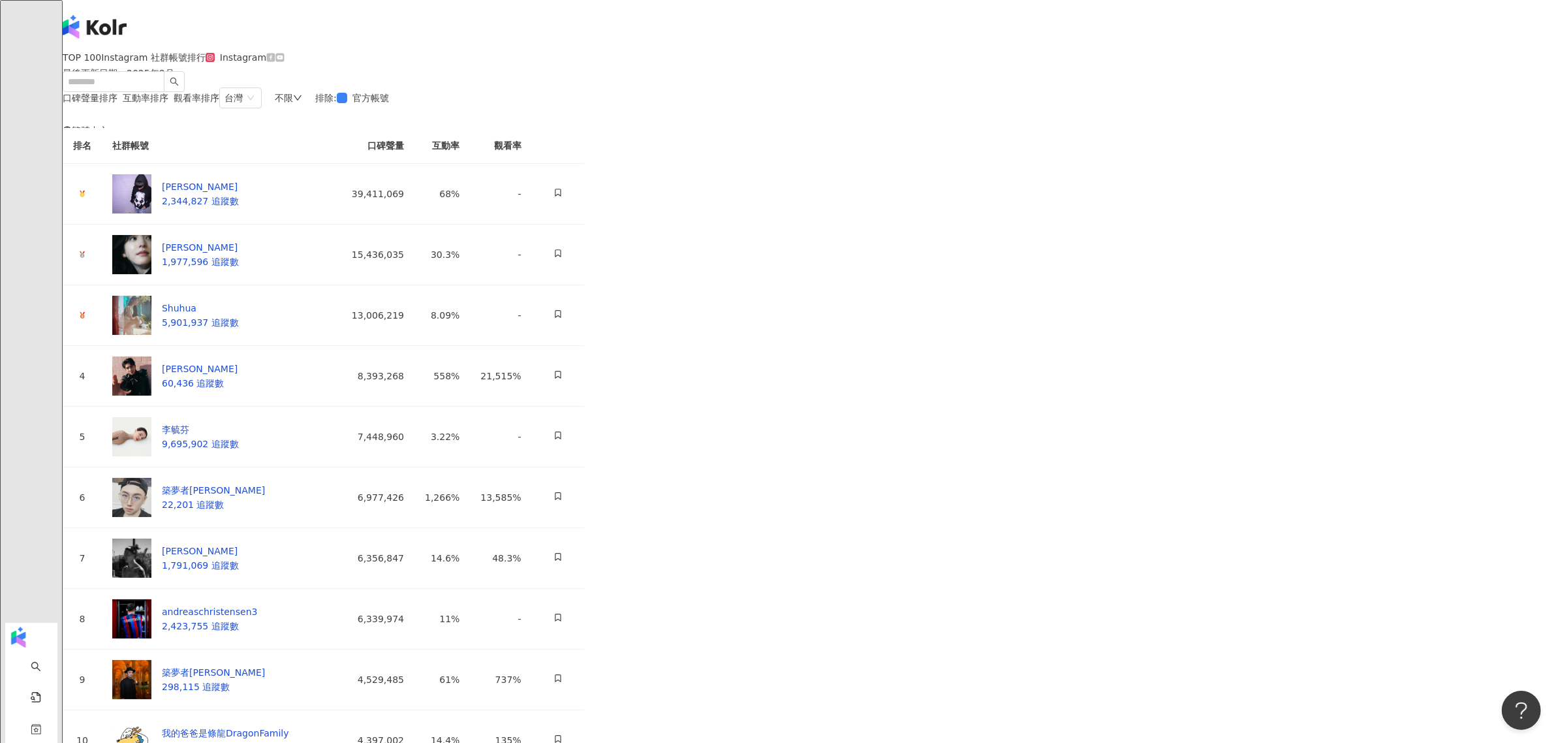
click at [168, 103] on span "互動率排序" at bounding box center [146, 98] width 46 height 10
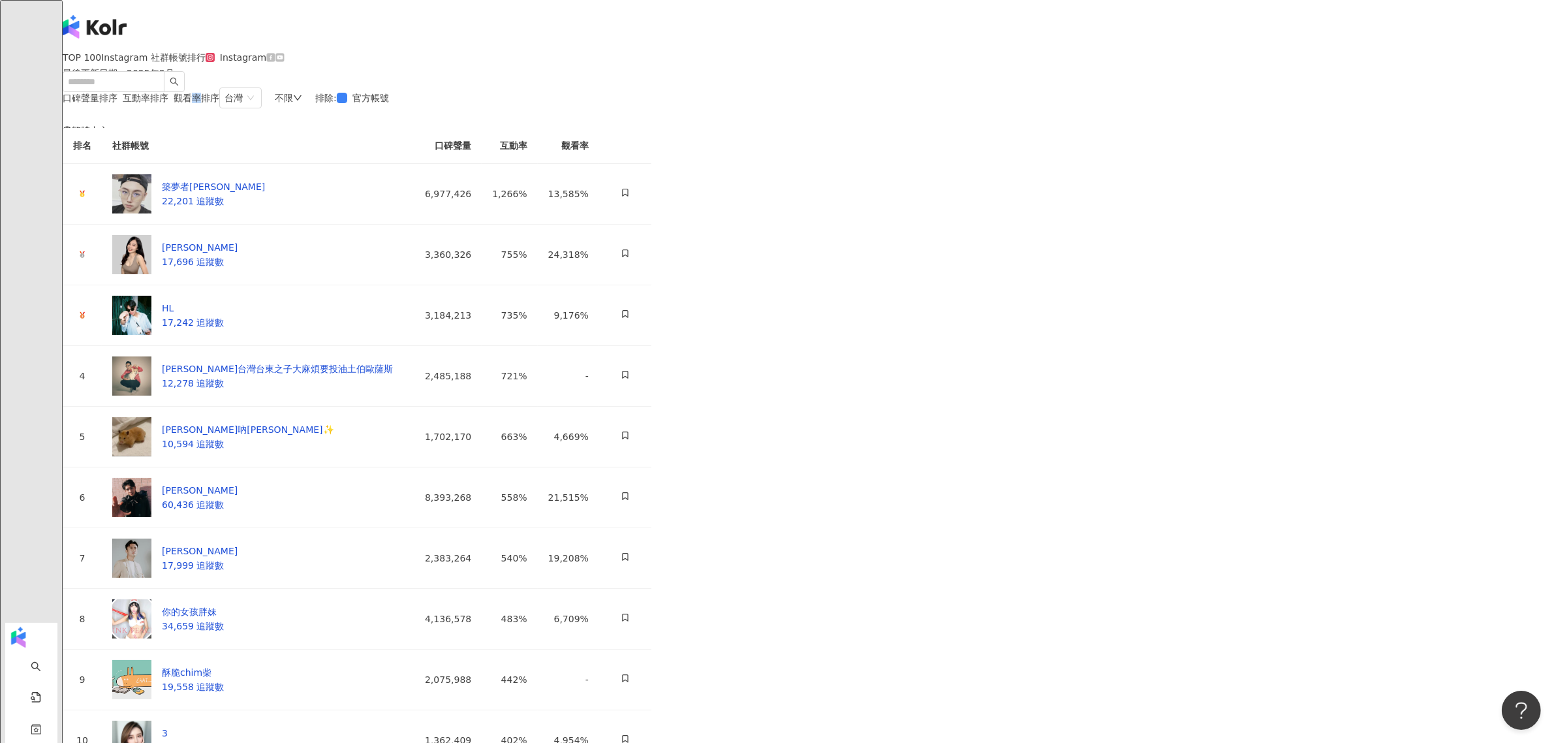
click at [219, 103] on span "觀看率排序" at bounding box center [197, 98] width 46 height 10
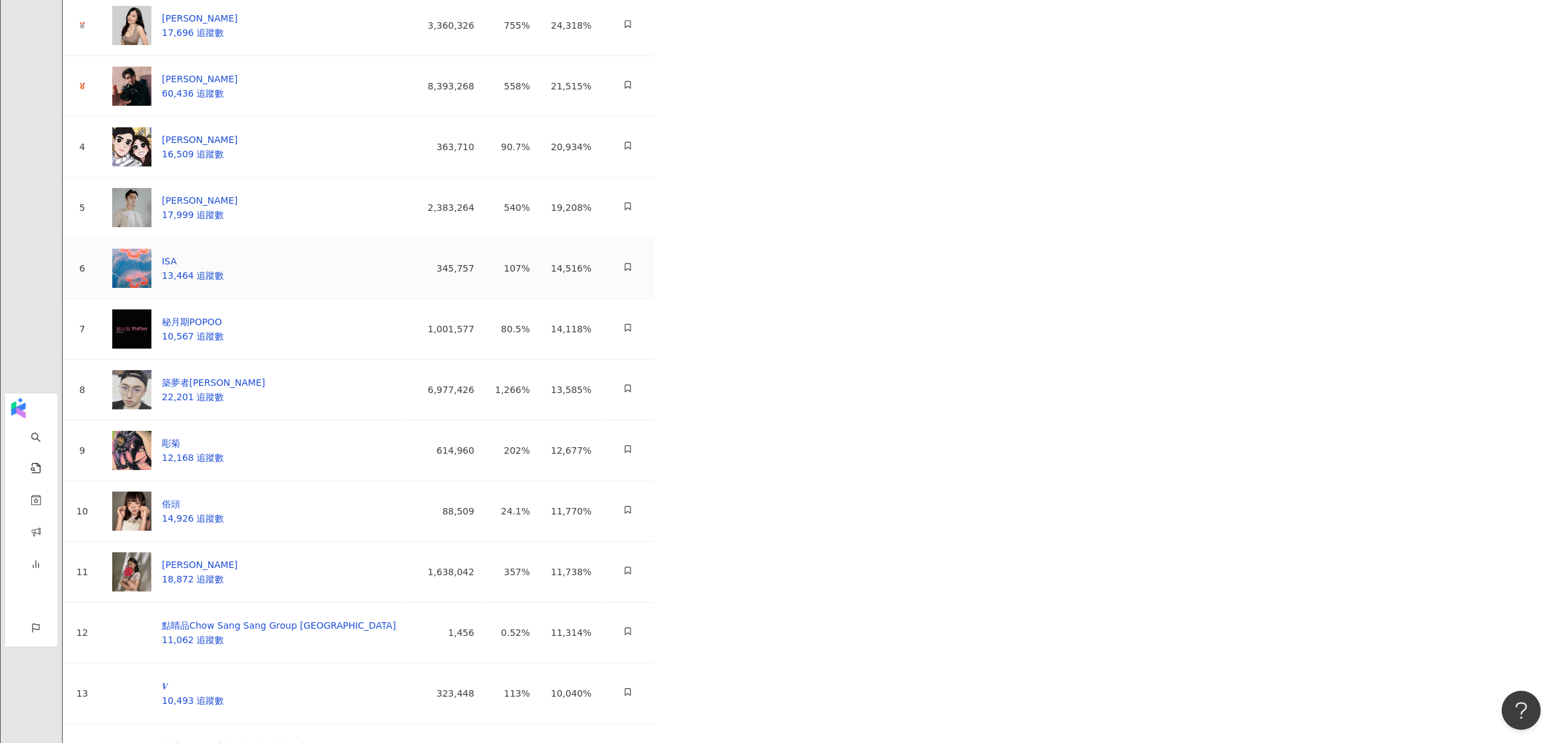
scroll to position [78, 0]
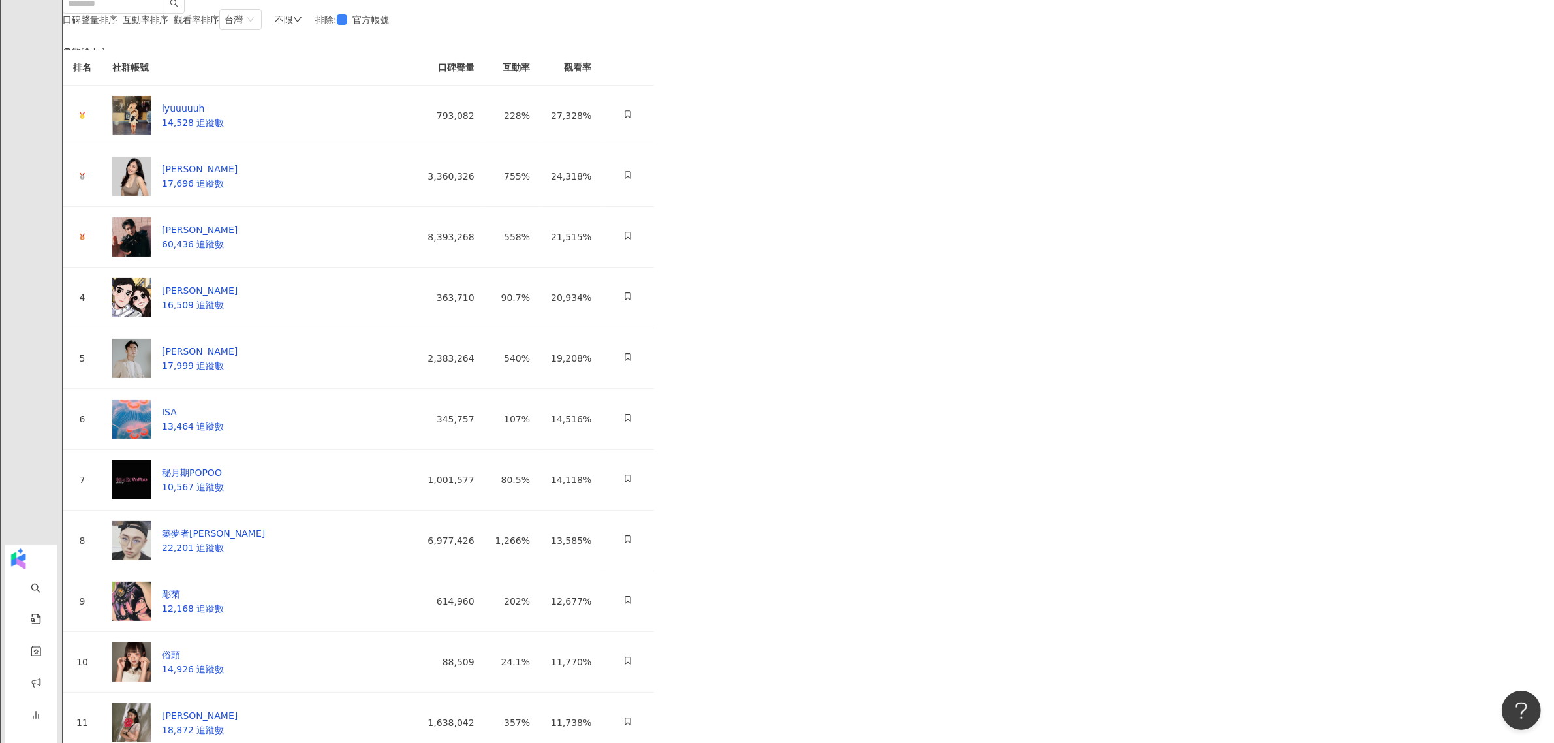
click at [168, 25] on span "互動率排序" at bounding box center [146, 19] width 46 height 10
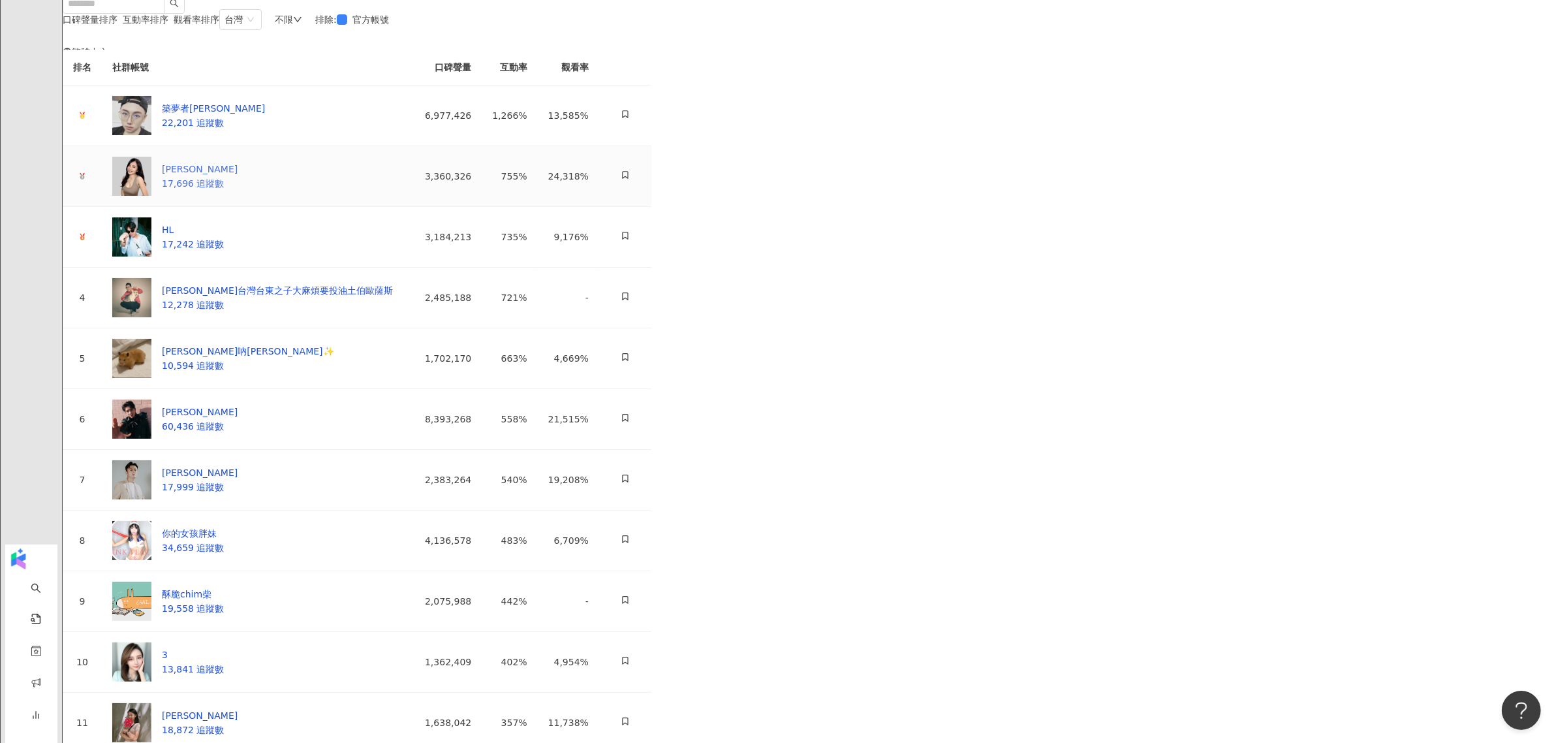
click at [238, 196] on div "林玉心 Serina 17,696 追蹤數" at bounding box center [174, 176] width 125 height 39
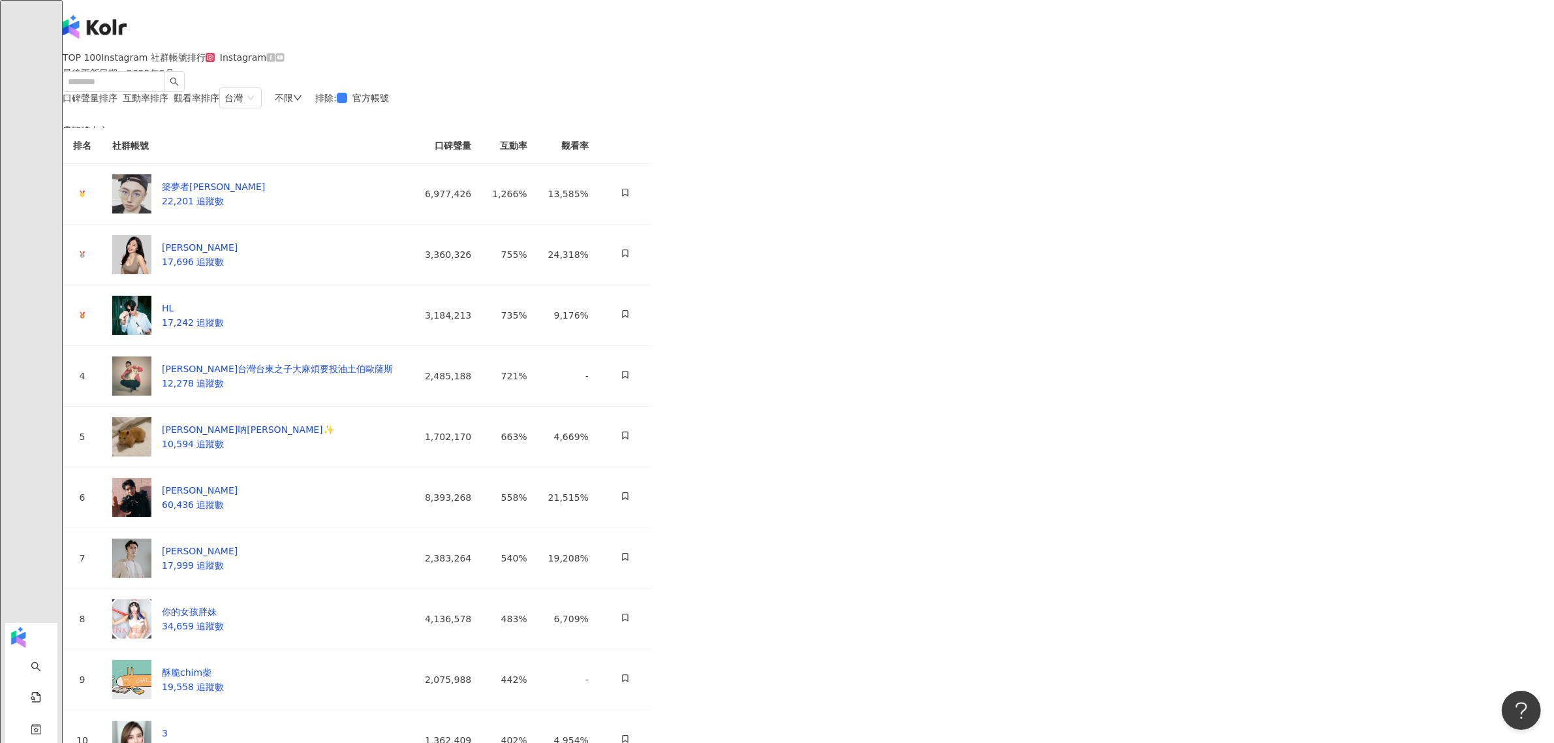
click at [117, 103] on div "口碑聲量排序" at bounding box center [90, 98] width 55 height 10
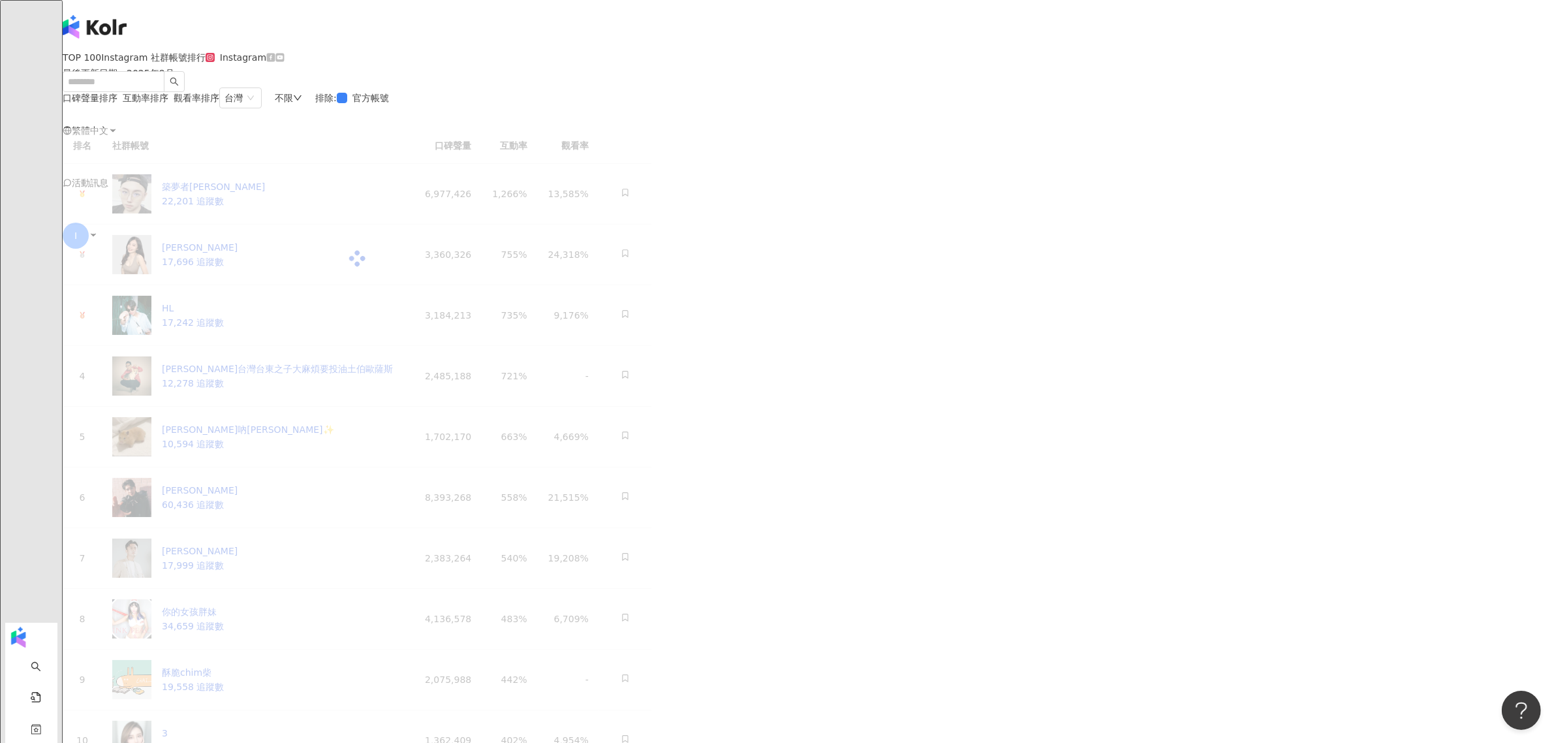
click at [117, 103] on div "口碑聲量排序" at bounding box center [90, 98] width 55 height 10
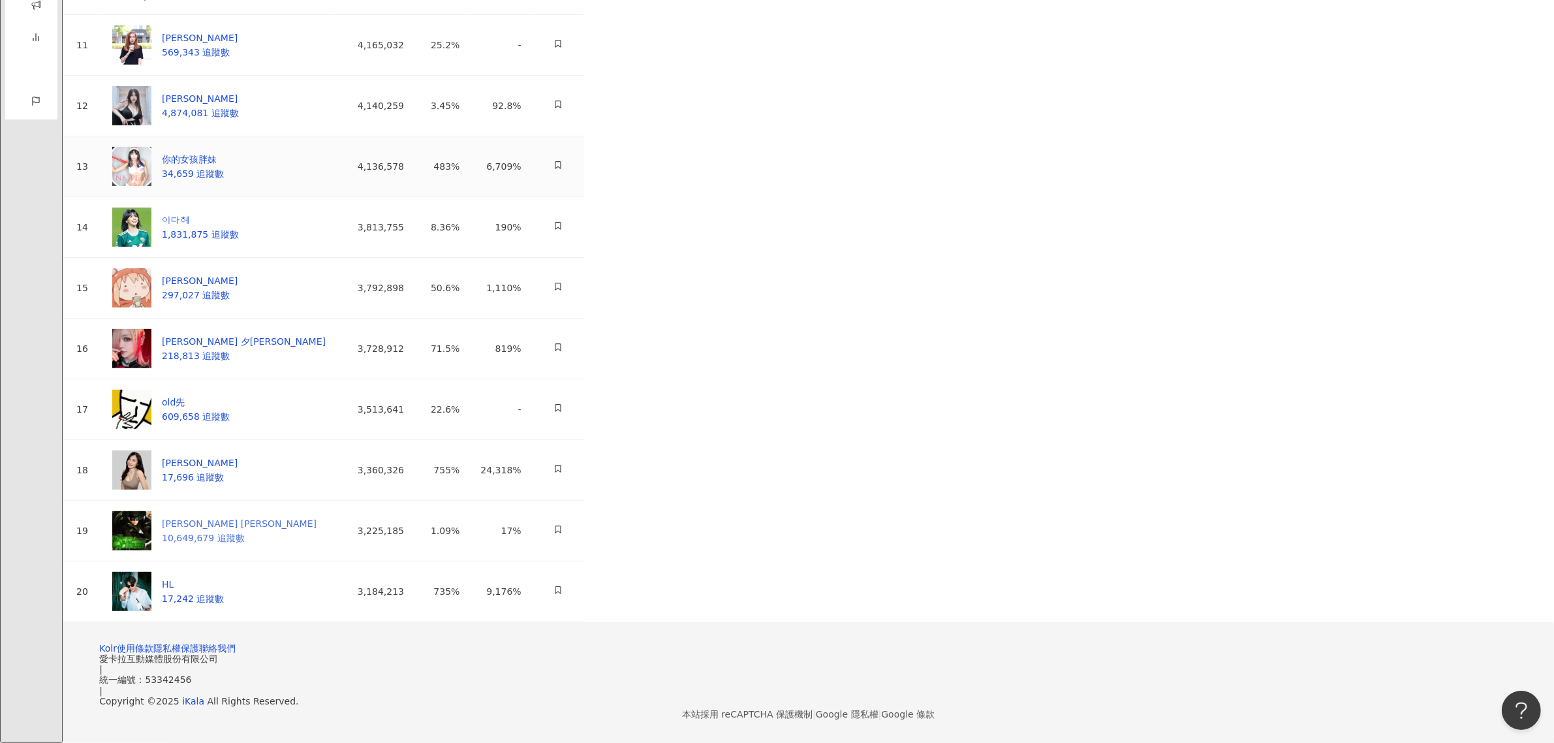
scroll to position [976, 0]
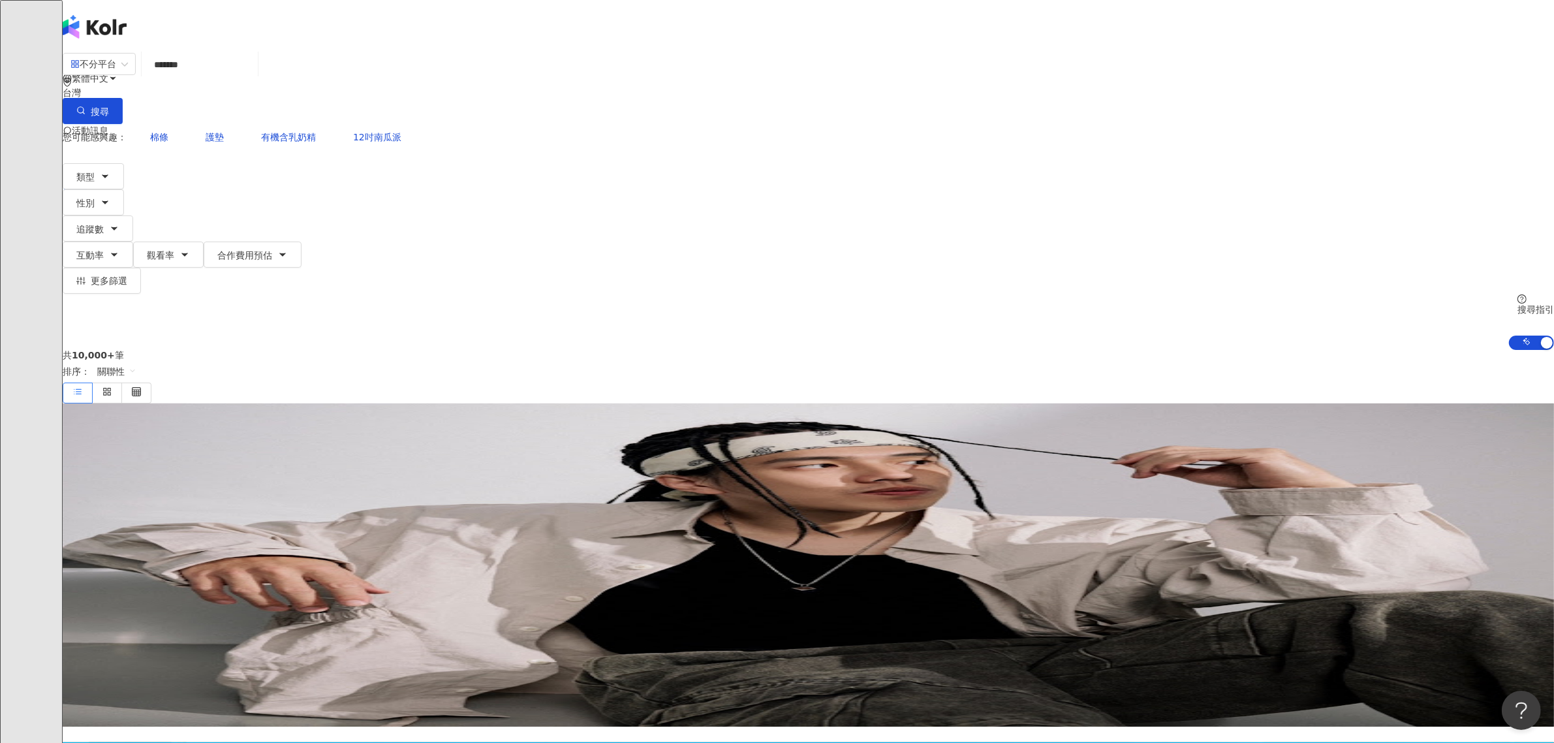
type input "*****"
type input "*"
type input "***"
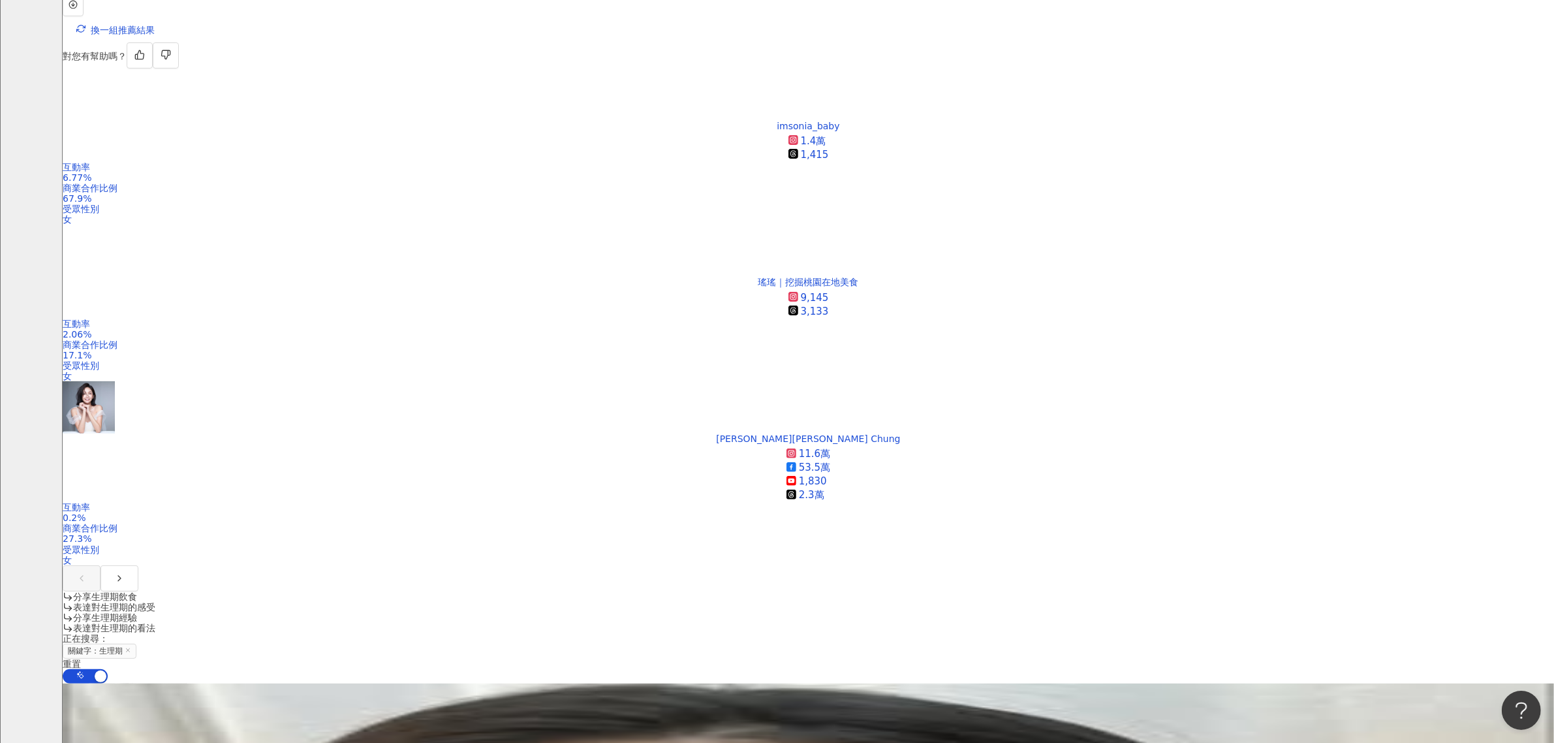
scroll to position [411, 0]
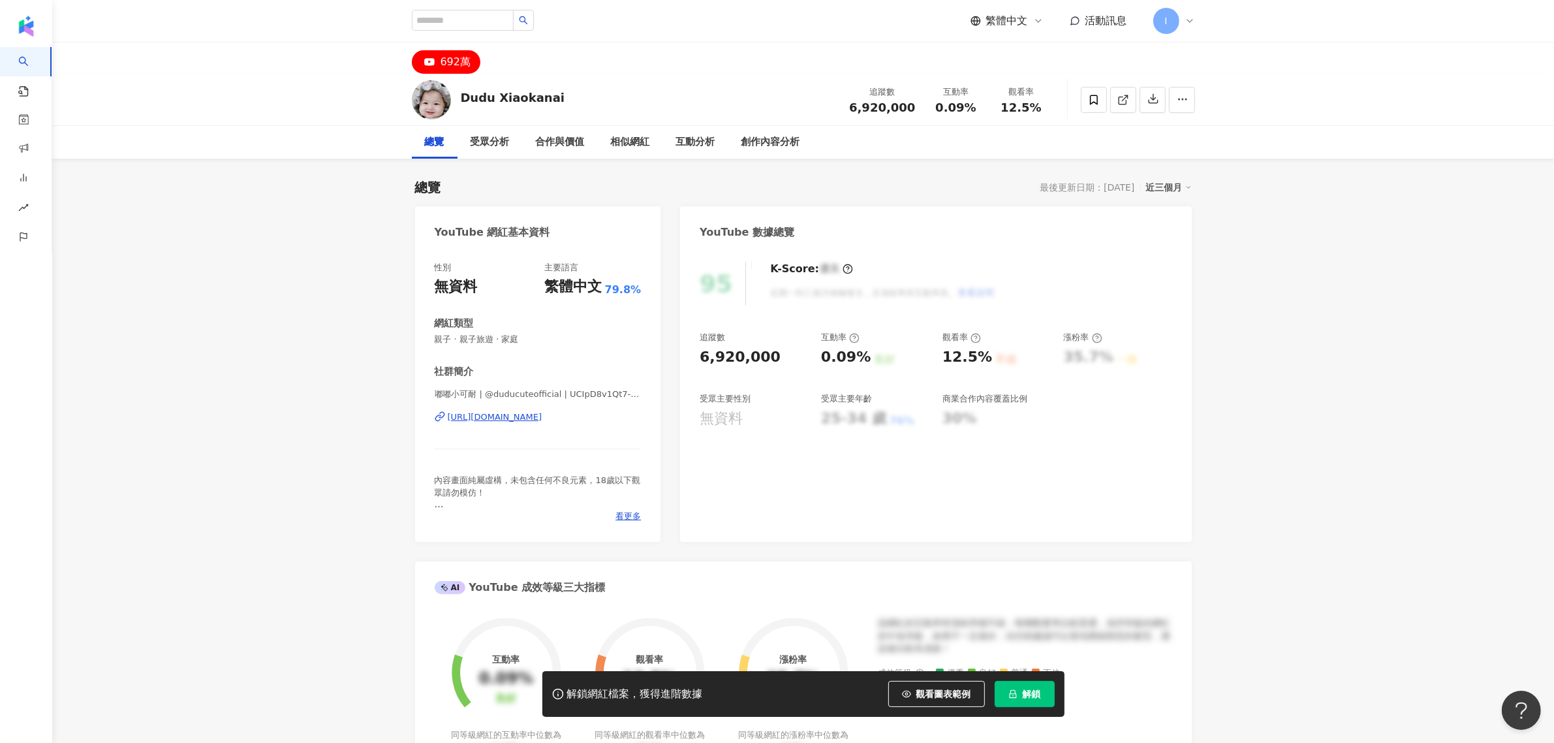
click at [542, 416] on div "https://www.youtube.com/channel/UCIpD8v1Qt7-DbSFUumF-ghg" at bounding box center [495, 417] width 95 height 12
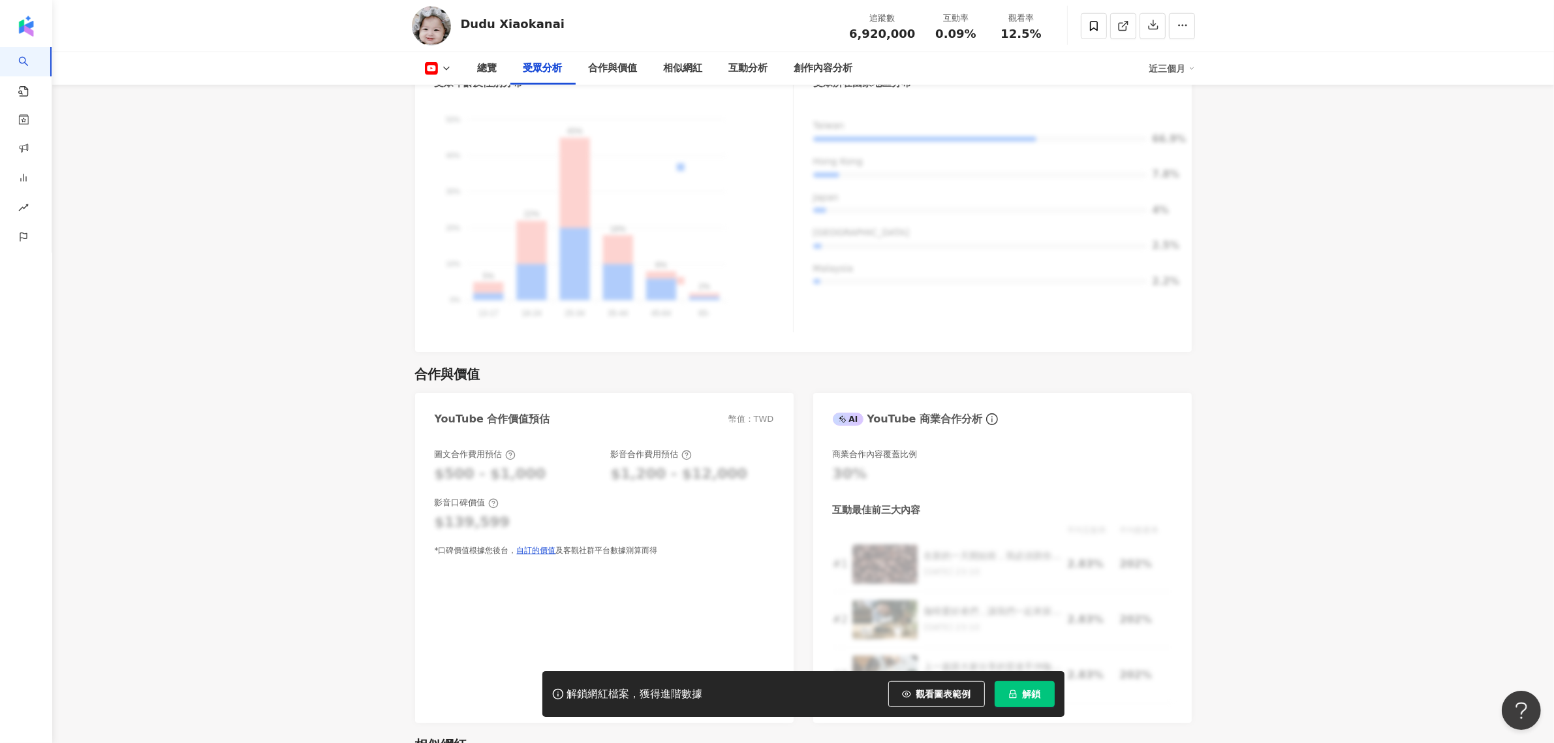
scroll to position [1305, 0]
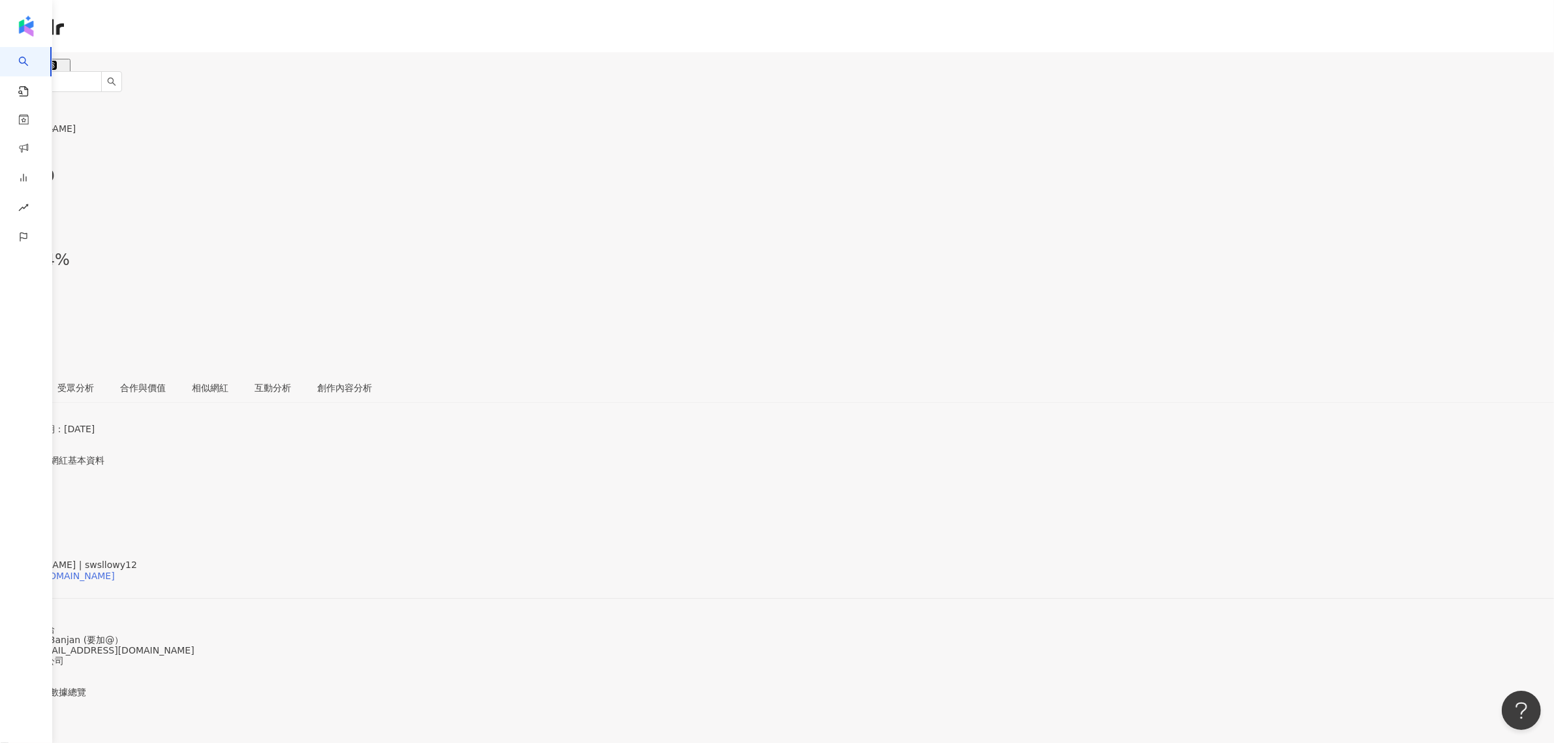
click at [115, 570] on div "https://www.instagram.com/swsllowy12/" at bounding box center [64, 575] width 102 height 10
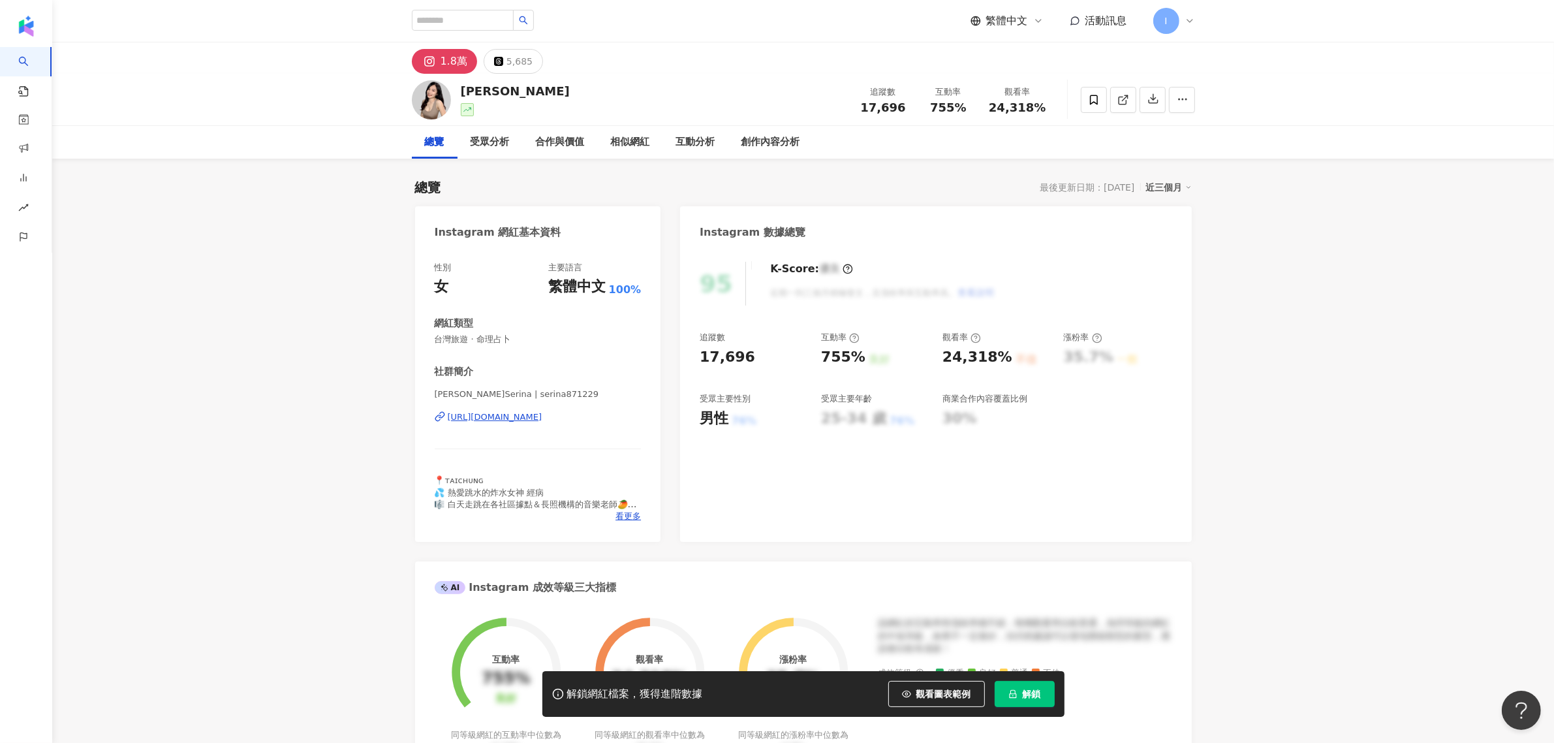
click at [540, 415] on div "https://www.instagram.com/serina871229/" at bounding box center [495, 417] width 95 height 12
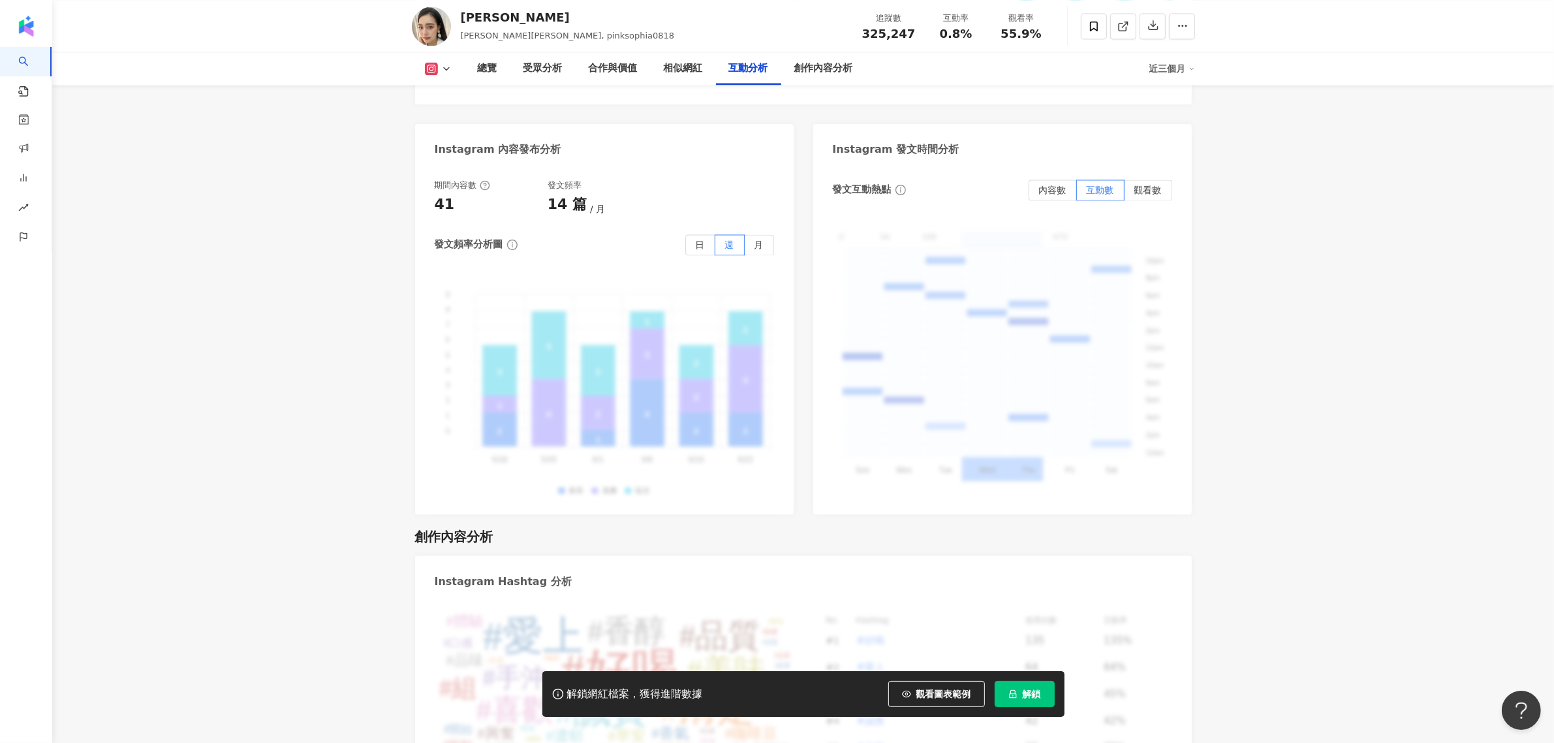
scroll to position [3865, 0]
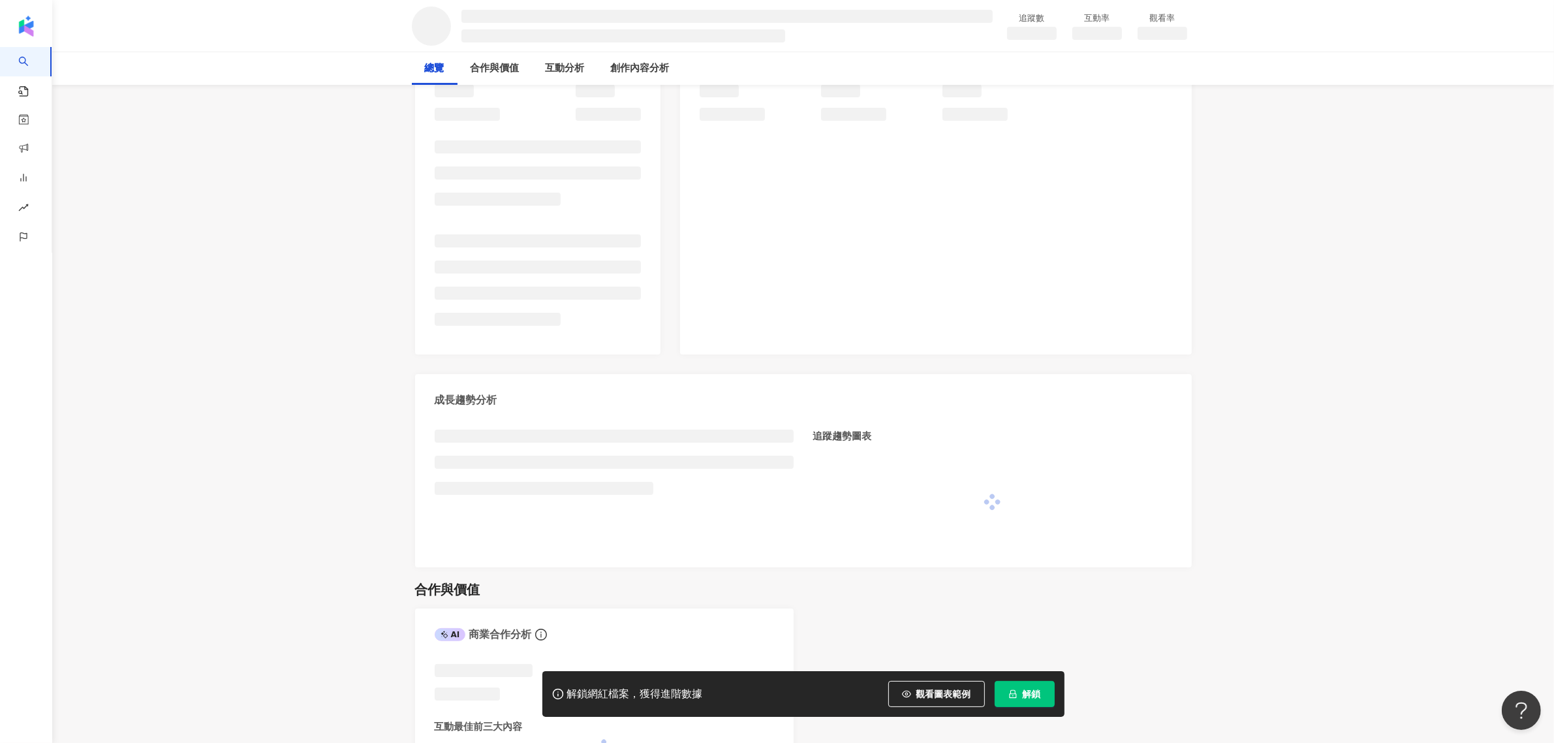
scroll to position [326, 0]
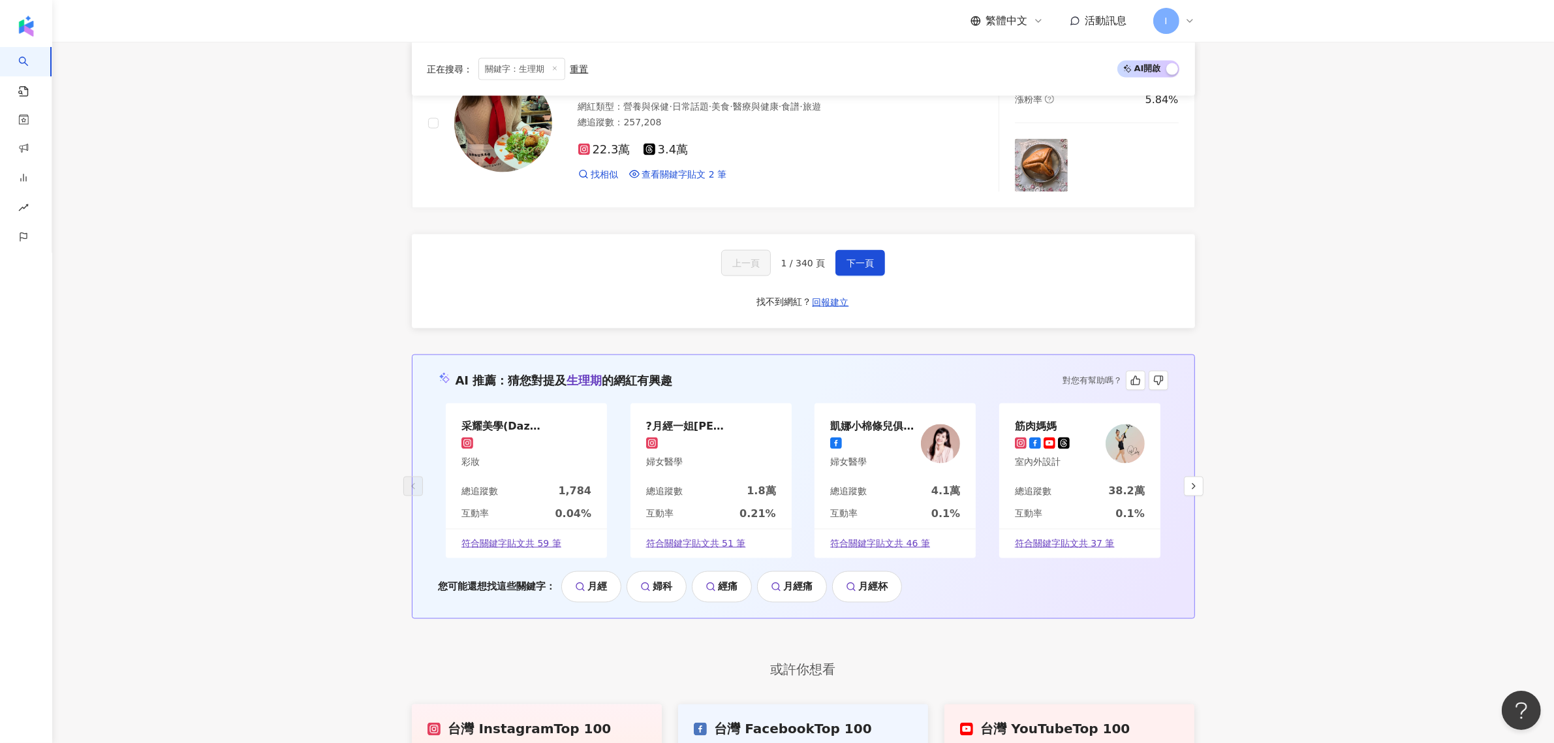
scroll to position [2762, 0]
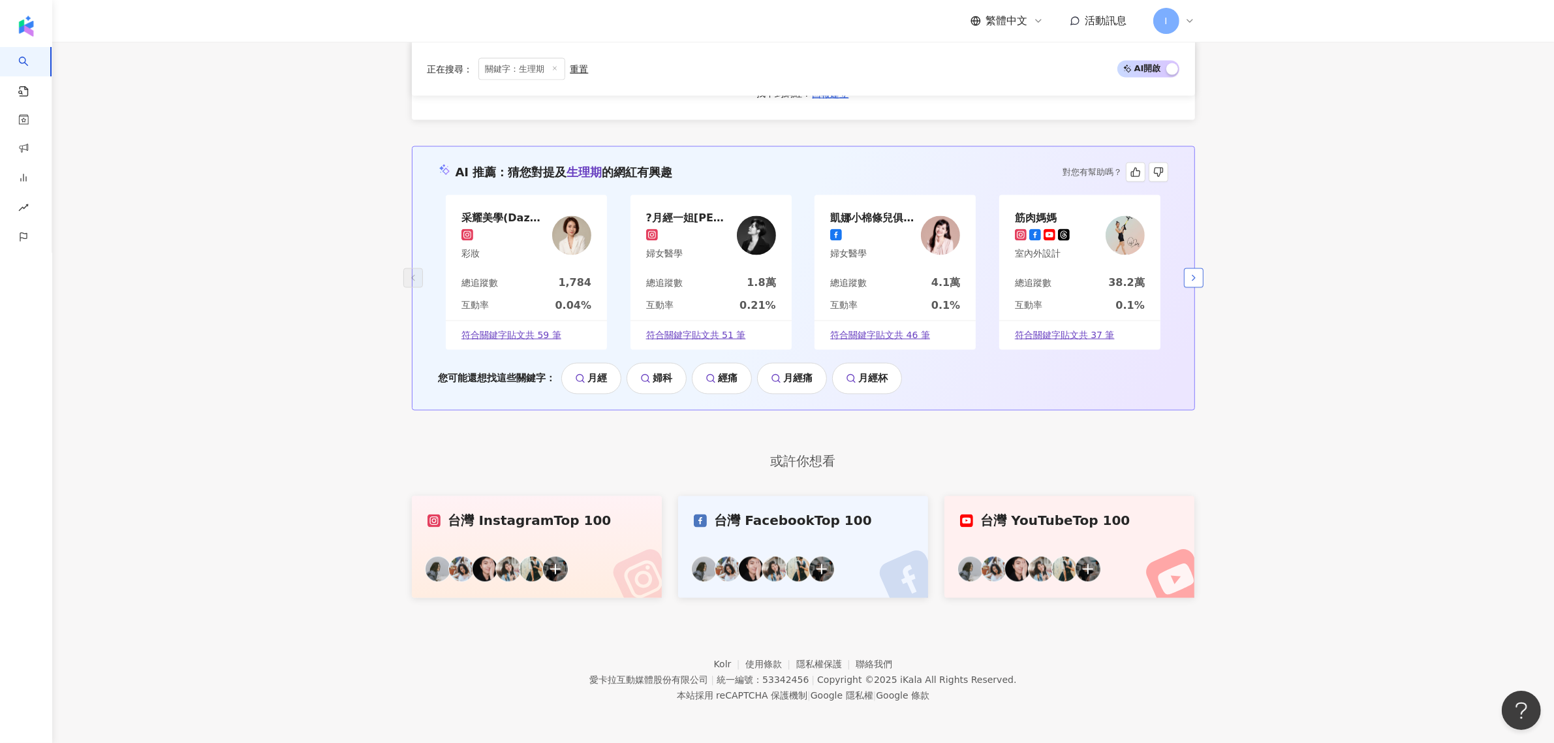
click at [1189, 276] on icon "button" at bounding box center [1193, 278] width 10 height 10
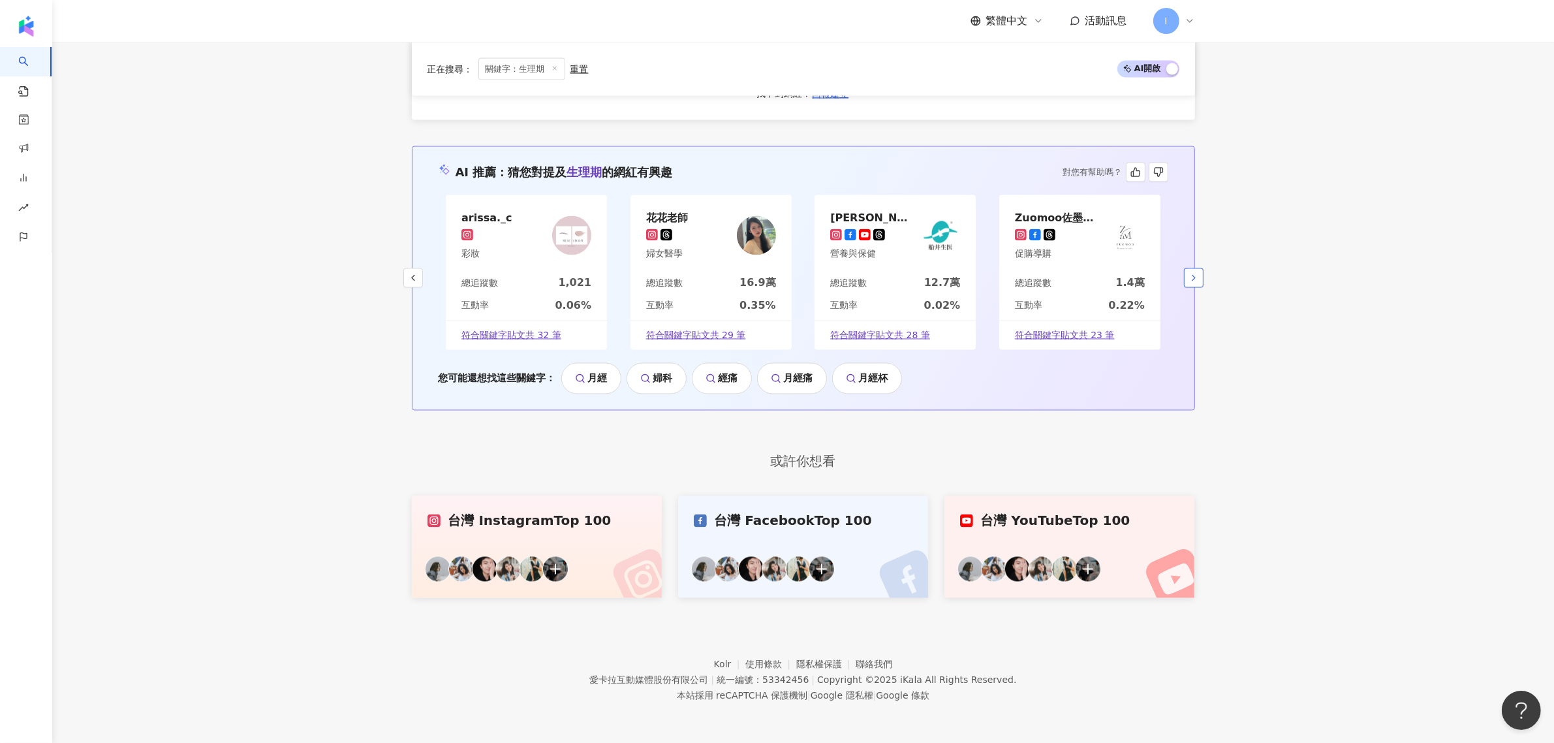
click at [1192, 275] on icon "button" at bounding box center [1193, 278] width 10 height 10
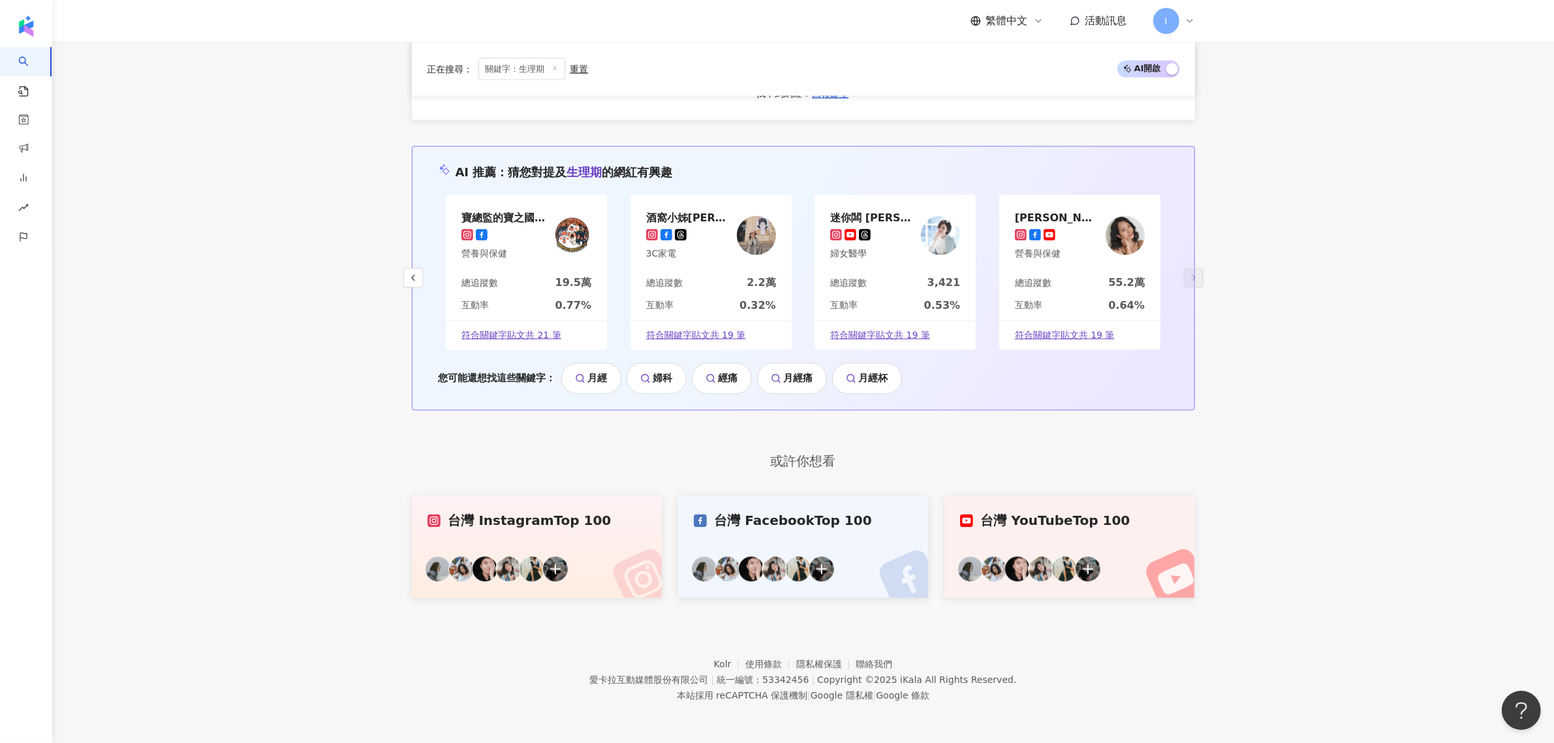
click at [1075, 510] on link "台灣 YouTube Top 100" at bounding box center [1069, 547] width 251 height 102
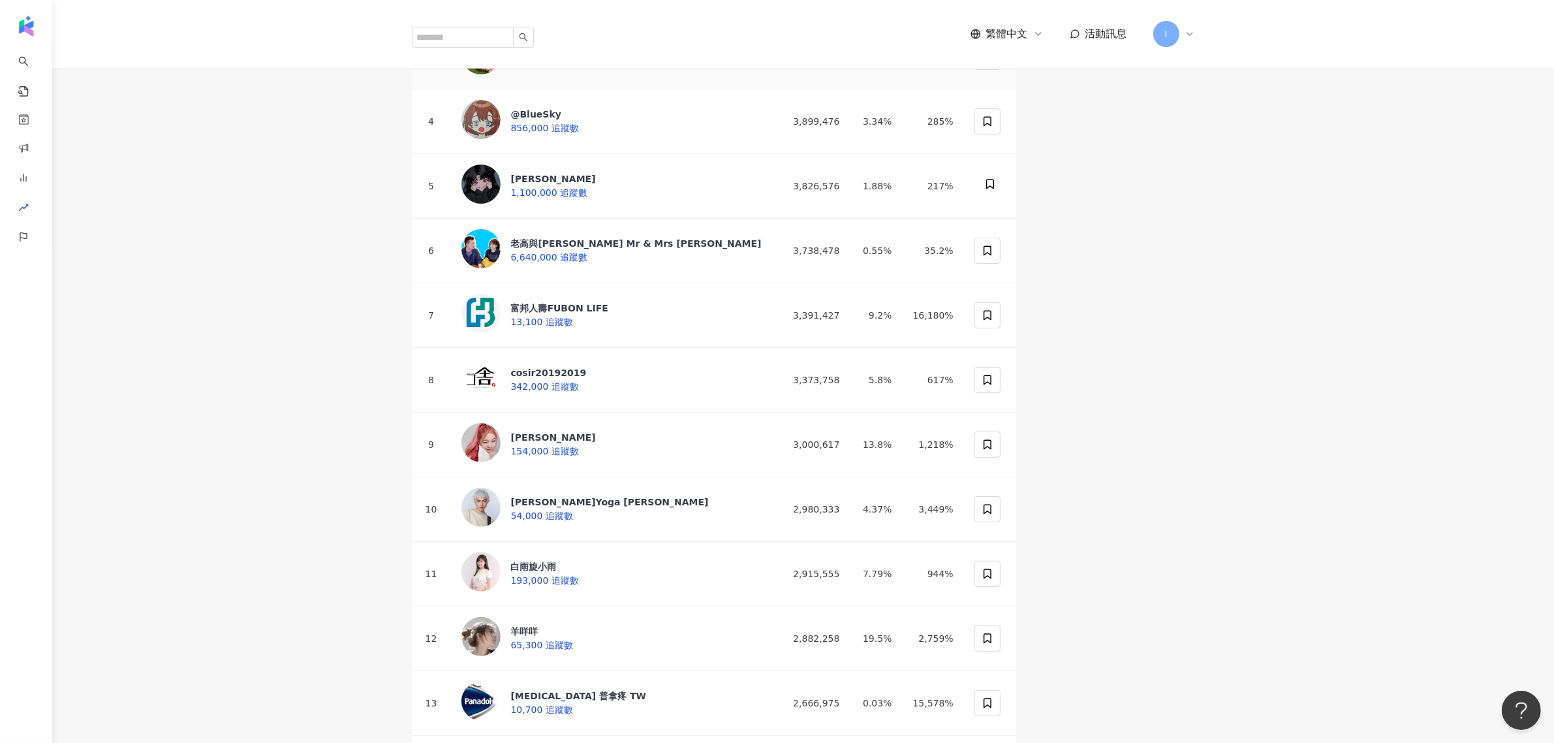
scroll to position [571, 0]
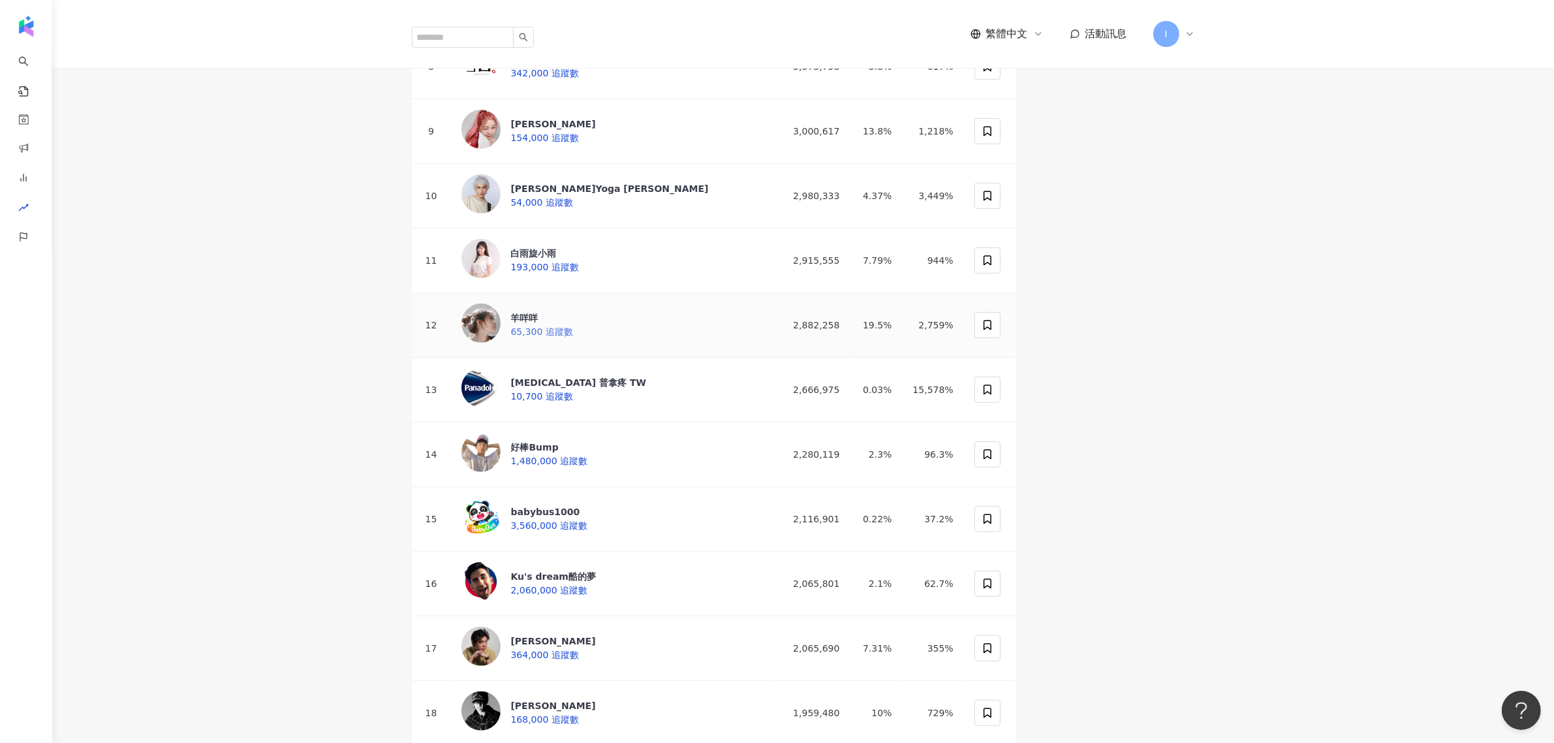
click at [573, 346] on div "羊咩咩 65,300 追蹤數" at bounding box center [517, 324] width 112 height 43
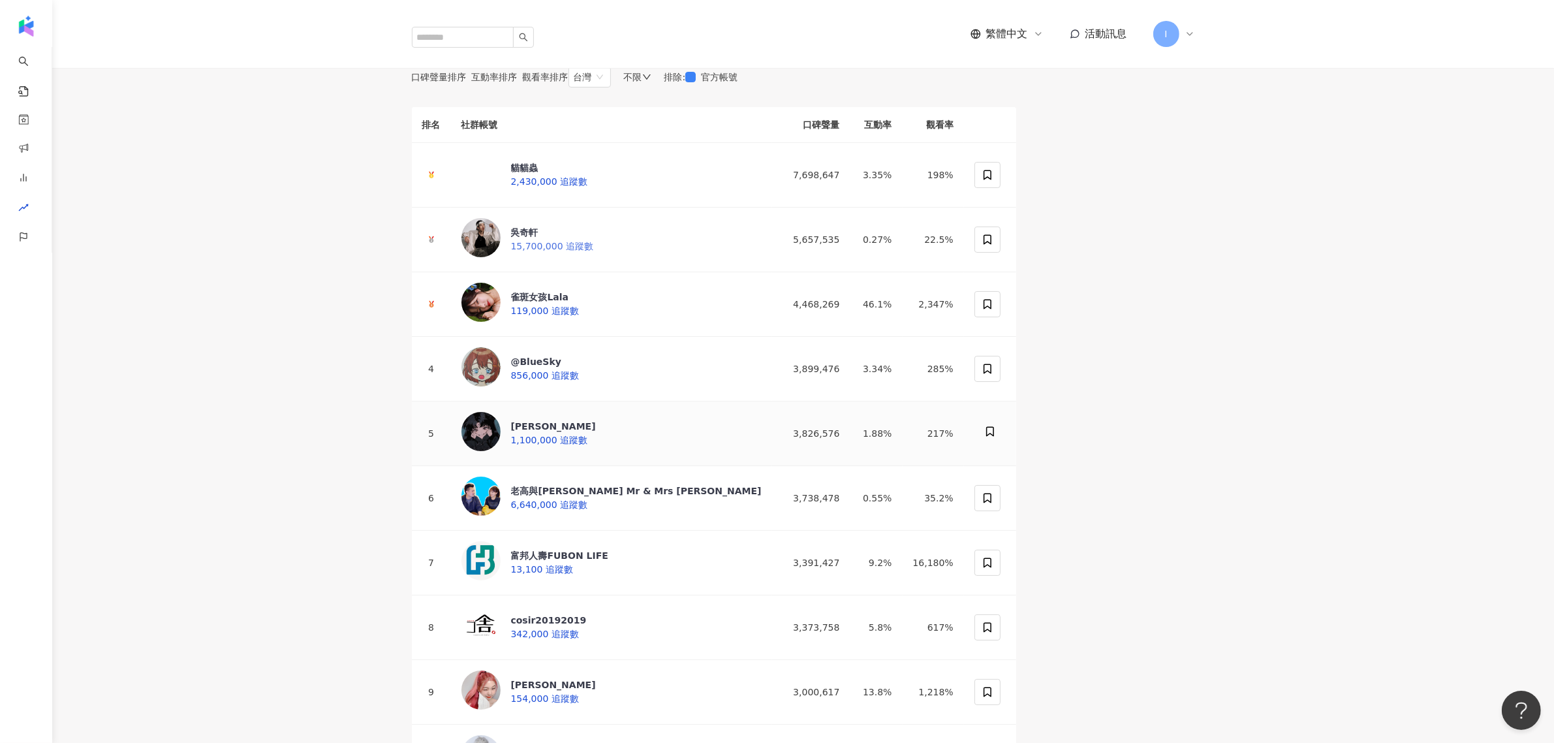
scroll to position [0, 0]
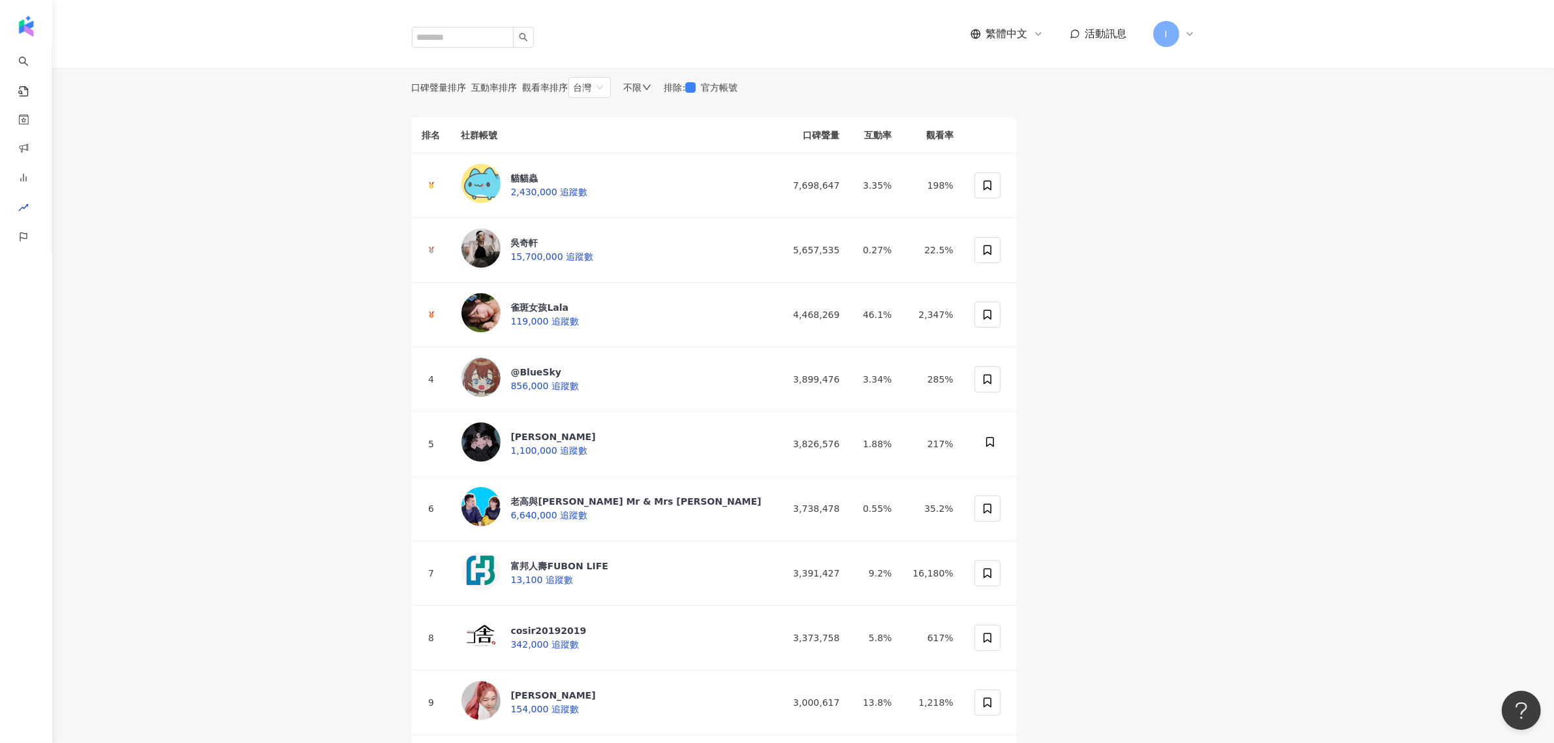
click at [517, 93] on span "互動率排序" at bounding box center [495, 87] width 46 height 10
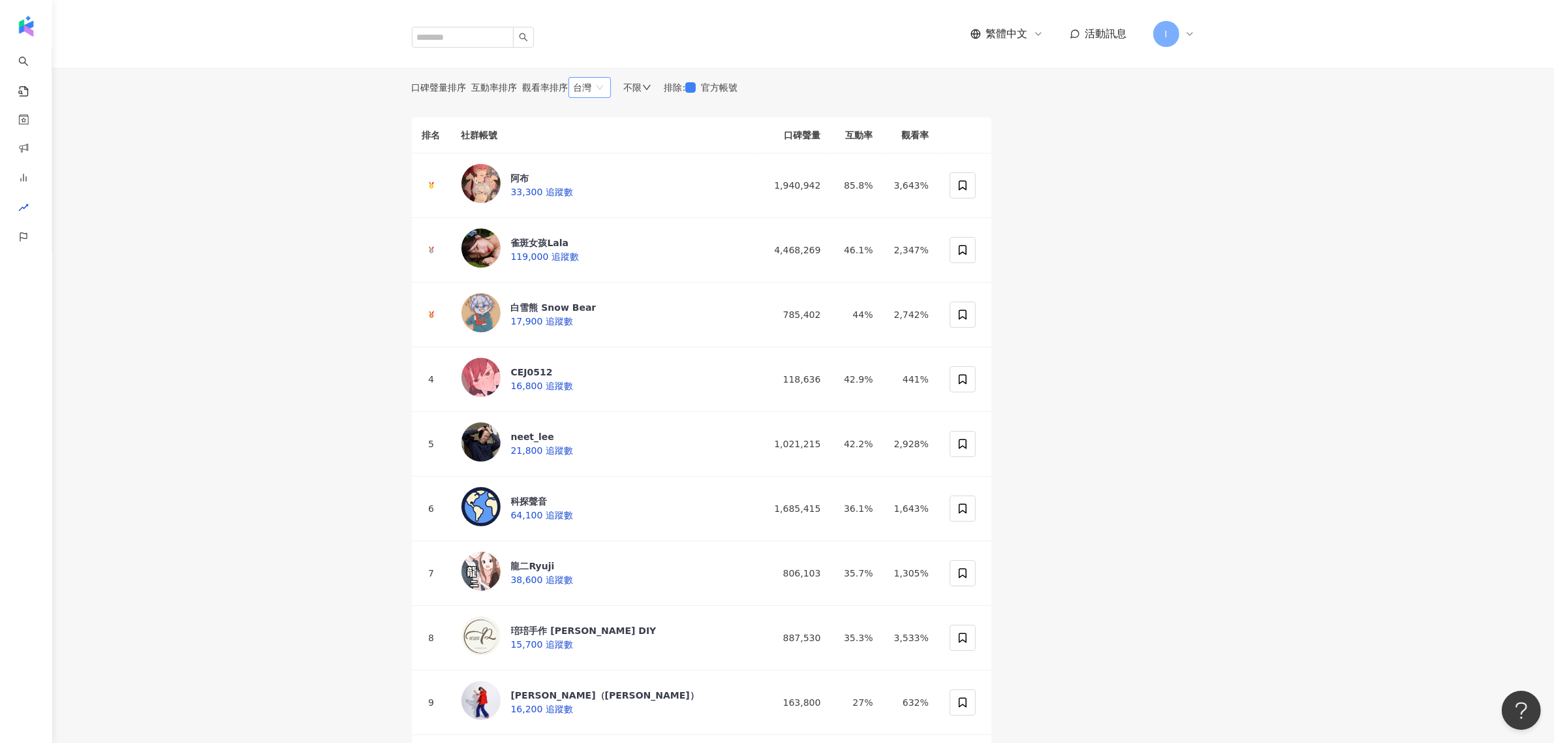
click at [606, 97] on span "台灣" at bounding box center [590, 88] width 32 height 20
click at [651, 93] on div "不限" at bounding box center [637, 87] width 27 height 10
click at [568, 93] on div "觀看率排序" at bounding box center [546, 87] width 46 height 10
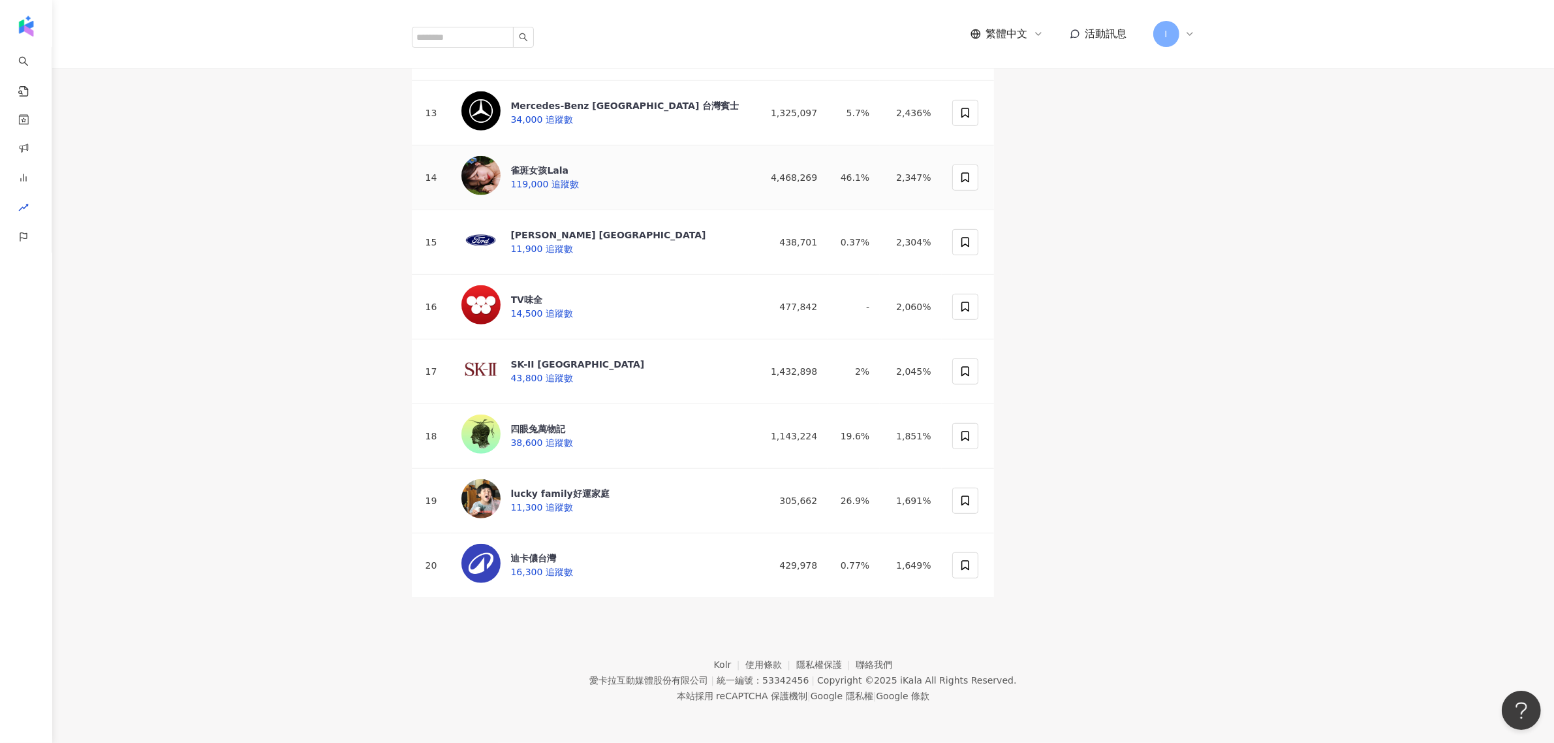
scroll to position [976, 0]
click at [609, 479] on div "lucky family好運家庭 11,300 追蹤數" at bounding box center [535, 500] width 148 height 43
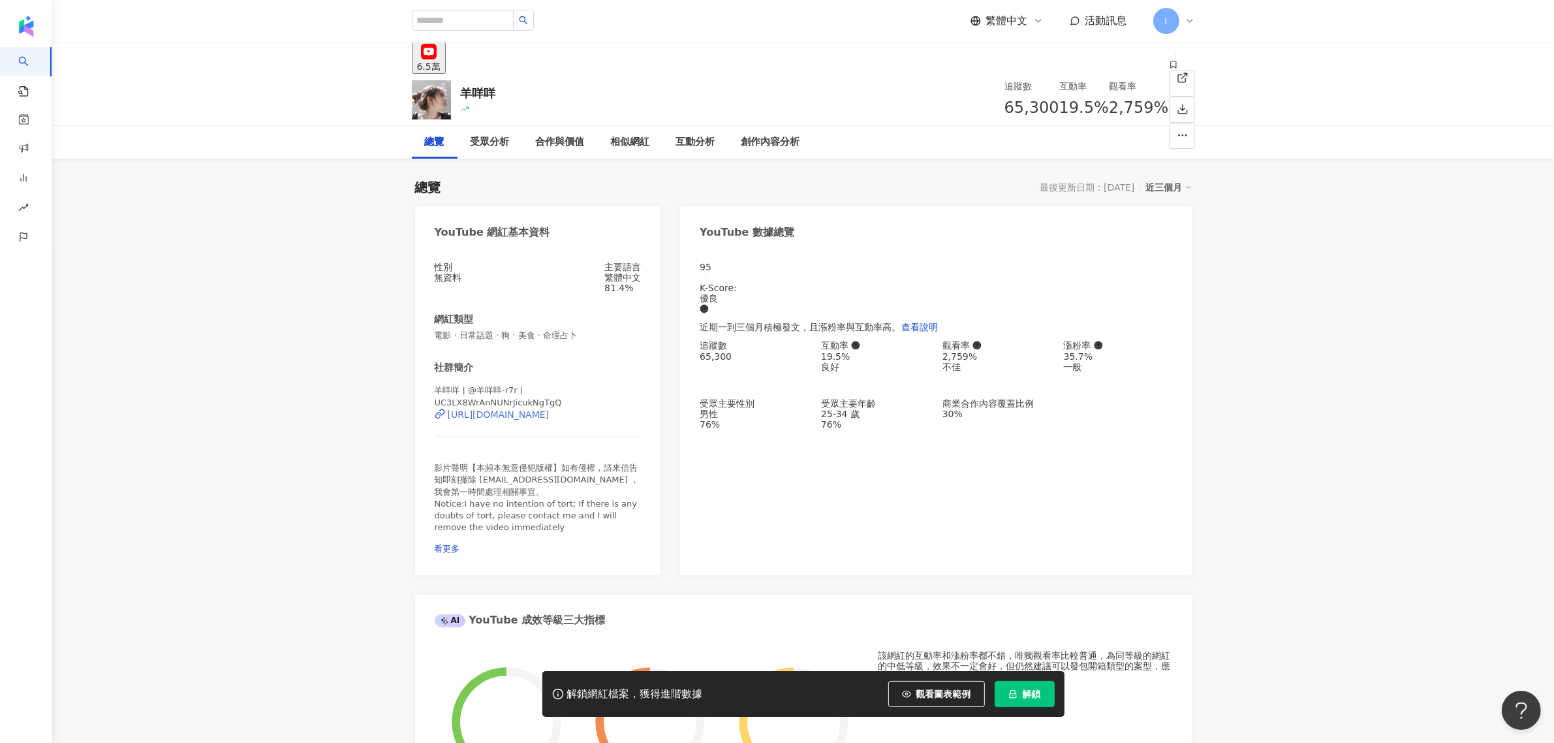
click at [568, 410] on div "羊咩咩 | @羊咩咩-r7r | UC3LX8WrAnNUNrJicukNgTgQ https://www.youtube.com/channel/UC3LX…" at bounding box center [538, 418] width 207 height 68
click at [549, 412] on div "https://www.youtube.com/channel/UC3LX8WrAnNUNrJicukNgTgQ" at bounding box center [499, 414] width 102 height 10
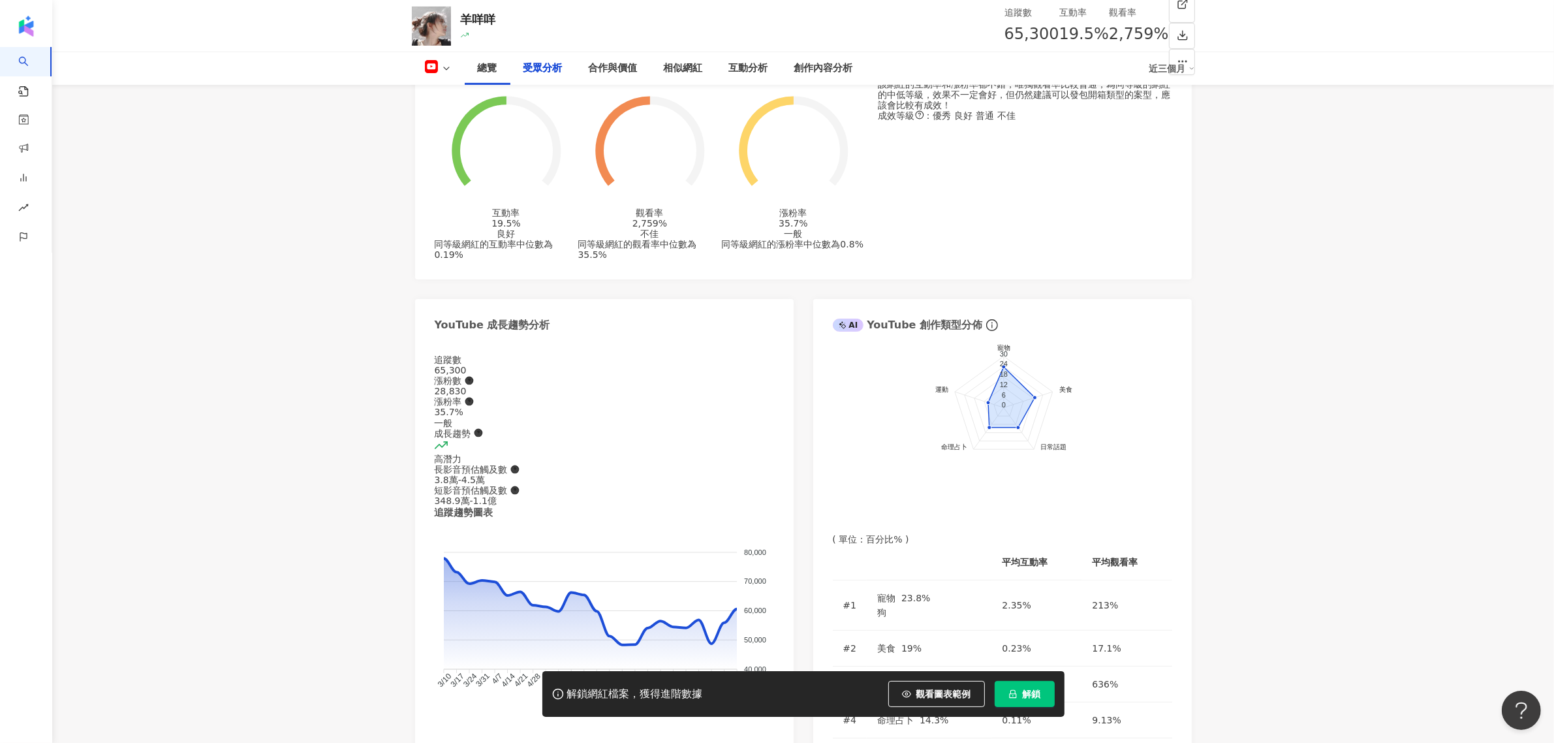
scroll to position [1142, 0]
